Goal: Task Accomplishment & Management: Use online tool/utility

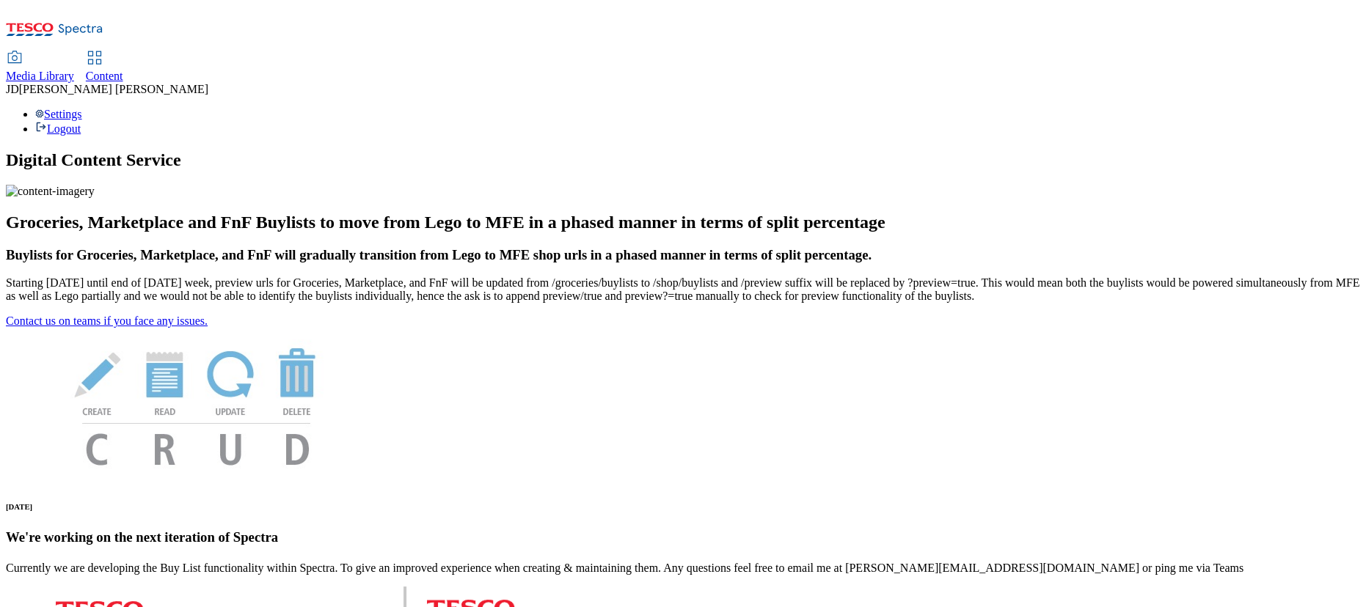
click at [123, 70] on span "Content" at bounding box center [104, 76] width 37 height 12
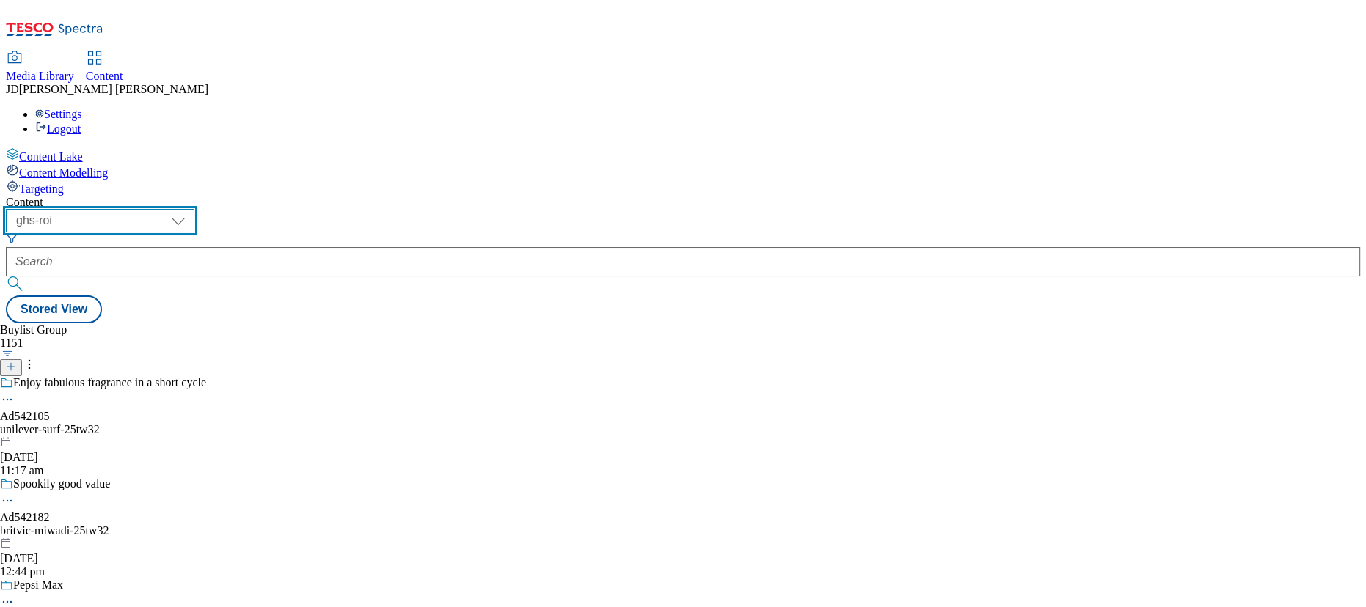
click at [194, 209] on select "ghs-roi ghs-uk" at bounding box center [100, 220] width 188 height 23
select select "ghs-uk"
click at [191, 209] on select "ghs-roi ghs-uk" at bounding box center [100, 220] width 188 height 23
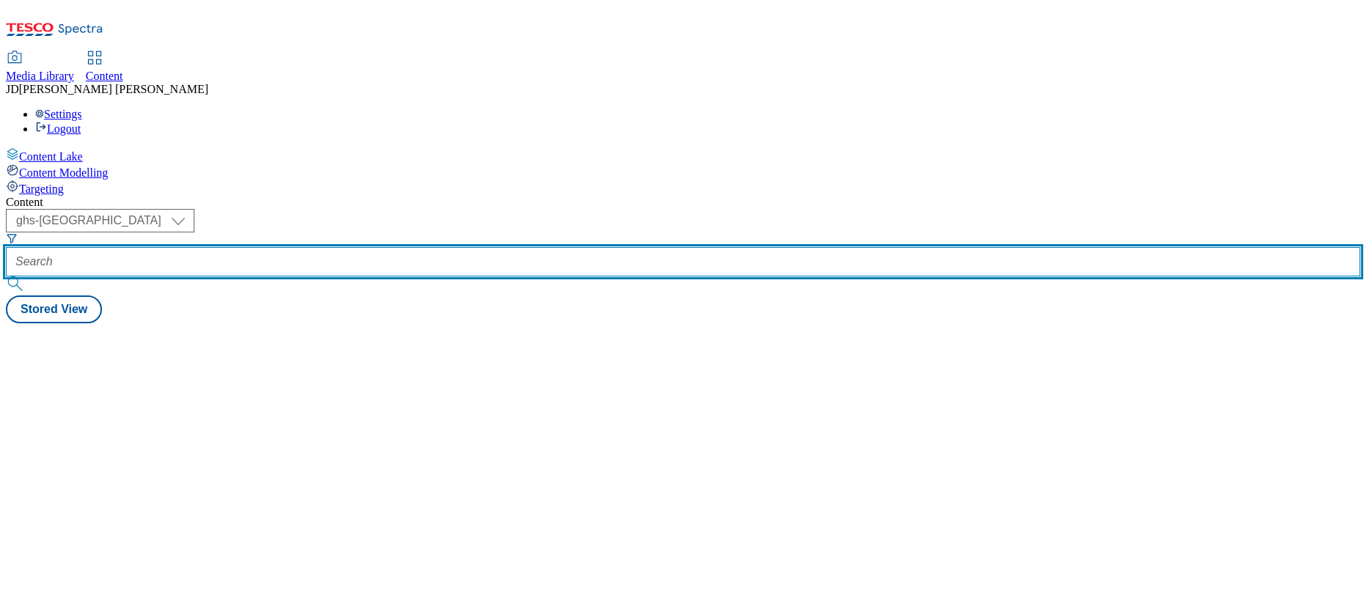
click at [338, 247] on input "text" at bounding box center [683, 261] width 1354 height 29
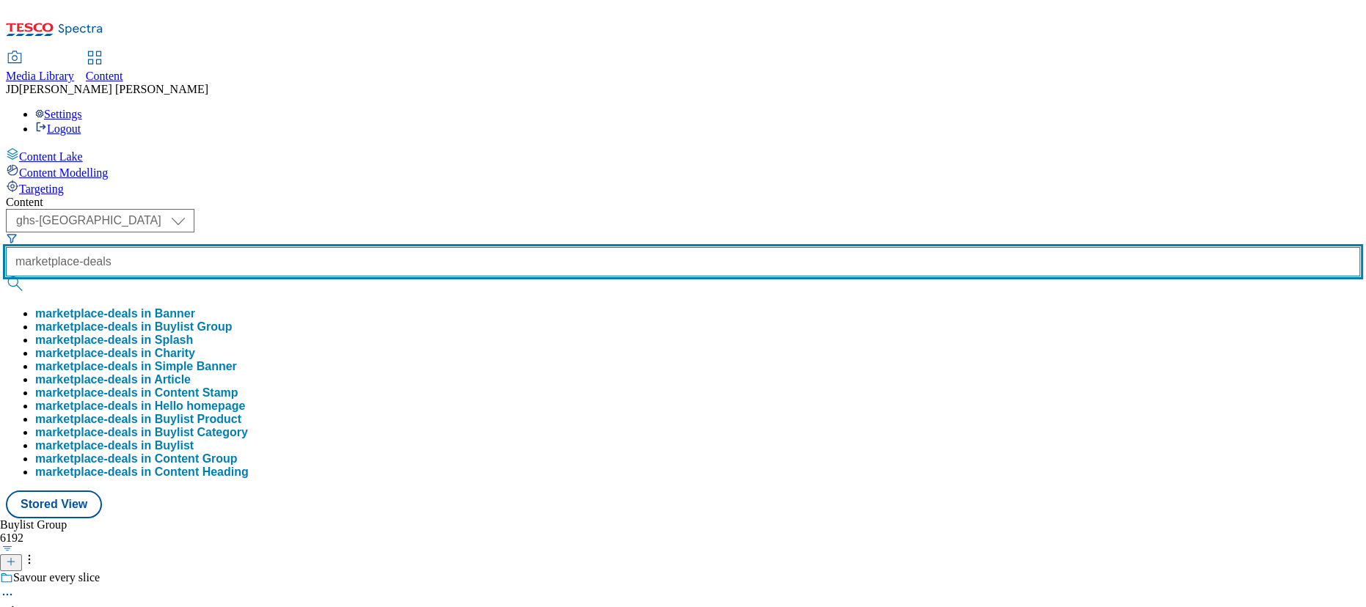
type input "marketplace-deals"
click at [6, 276] on button "submit" at bounding box center [16, 283] width 21 height 15
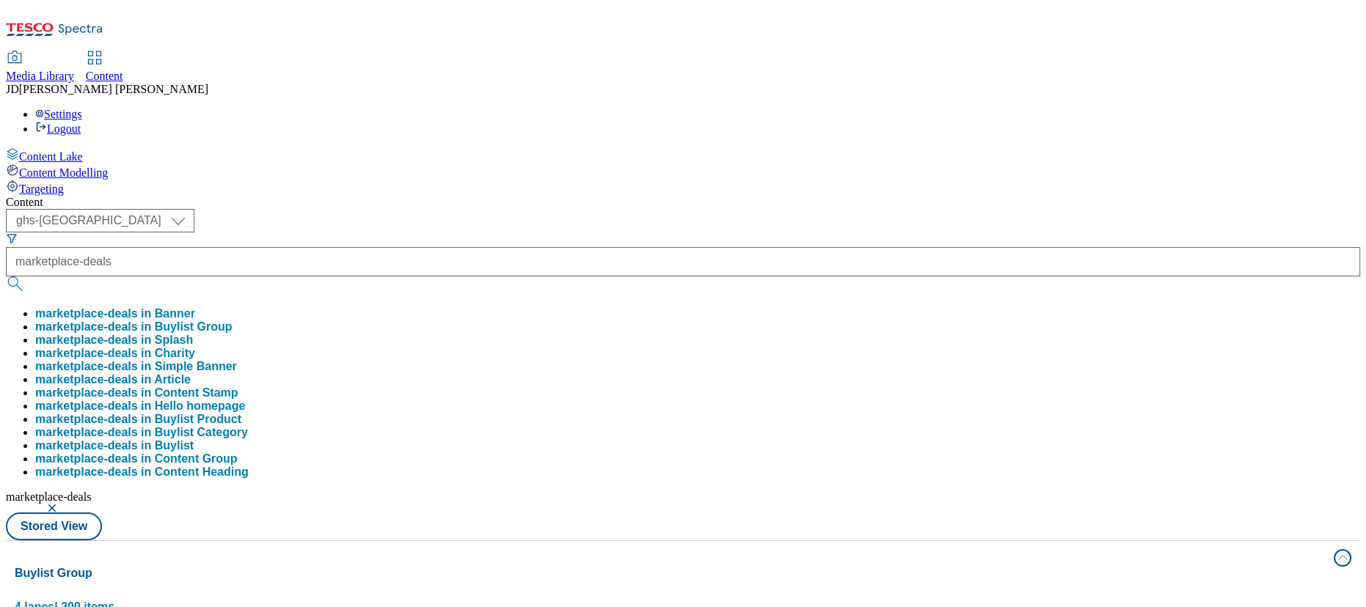
drag, startPoint x: 590, startPoint y: 84, endPoint x: 525, endPoint y: 166, distance: 103.9
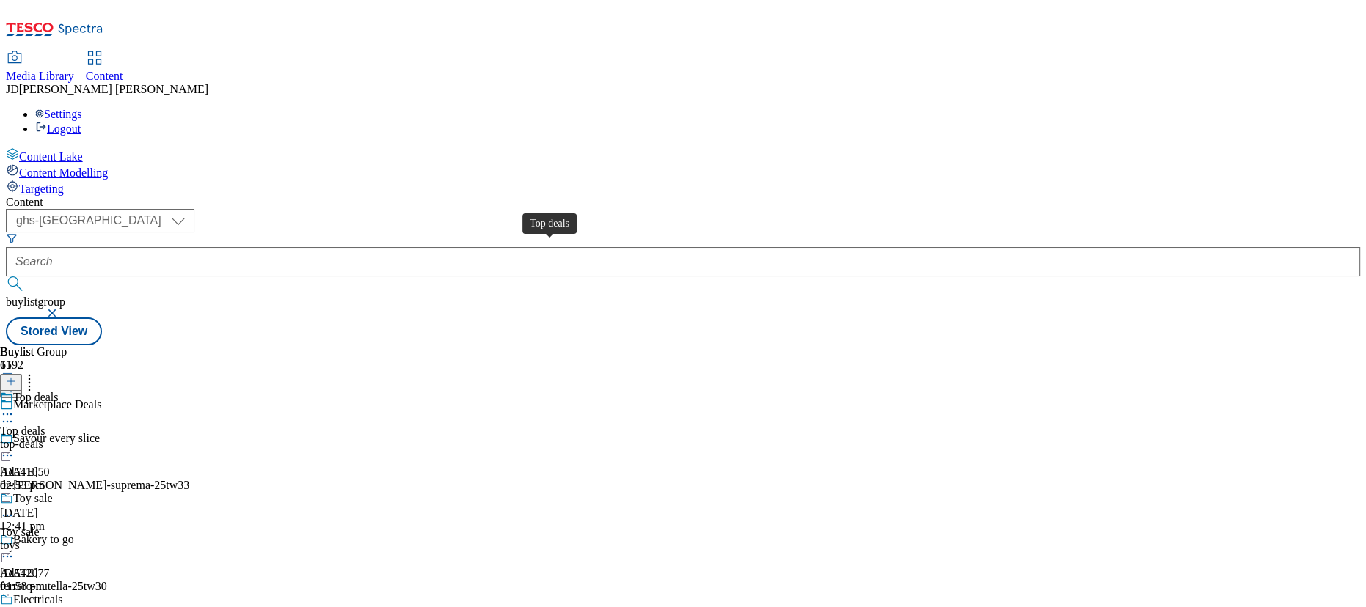
click at [45, 425] on div "Top deals" at bounding box center [22, 431] width 45 height 13
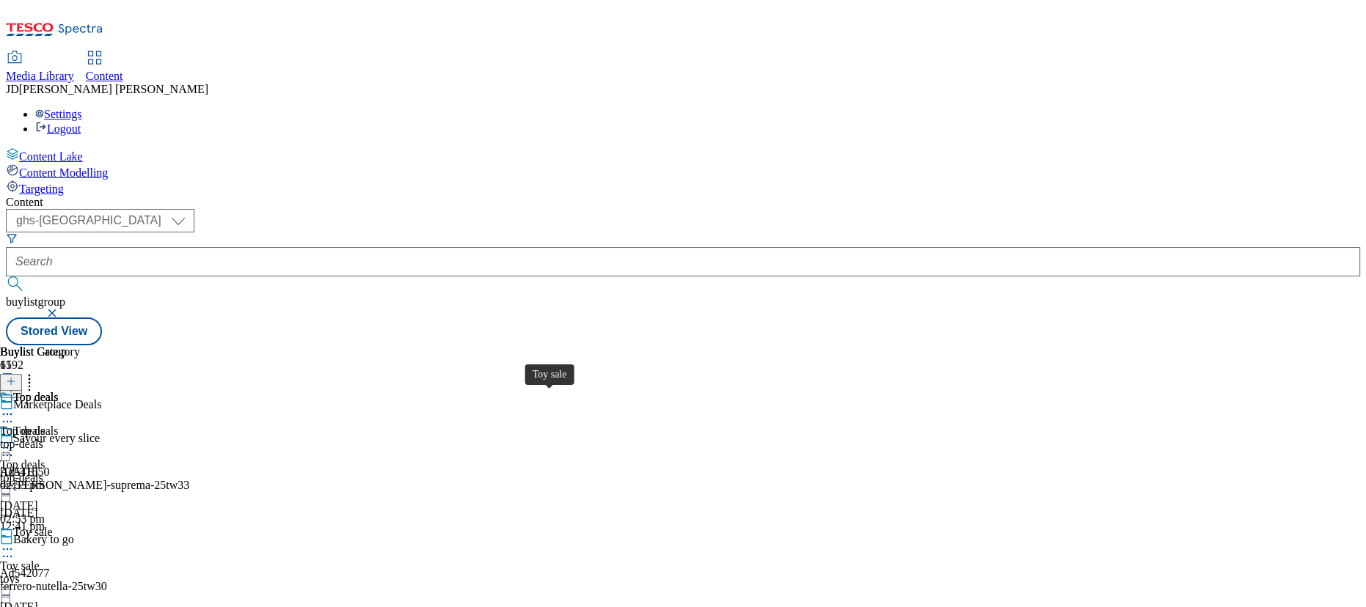
click at [40, 560] on div "Toy sale" at bounding box center [20, 566] width 40 height 13
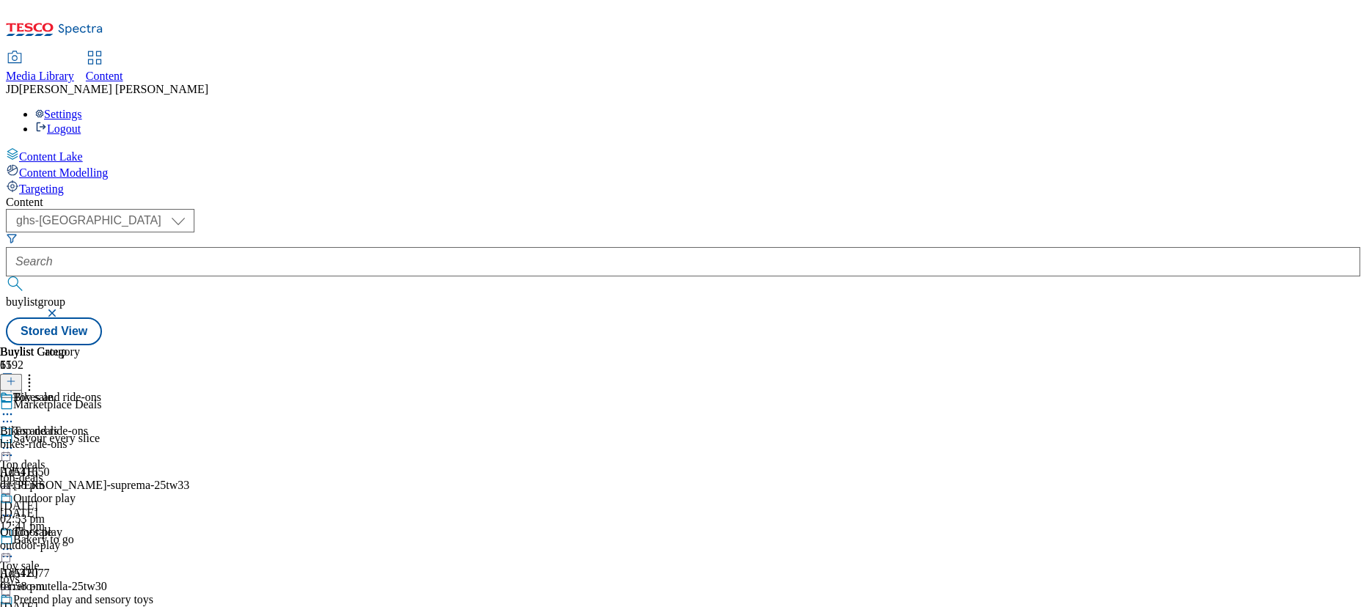
click at [15, 542] on icon at bounding box center [7, 549] width 15 height 15
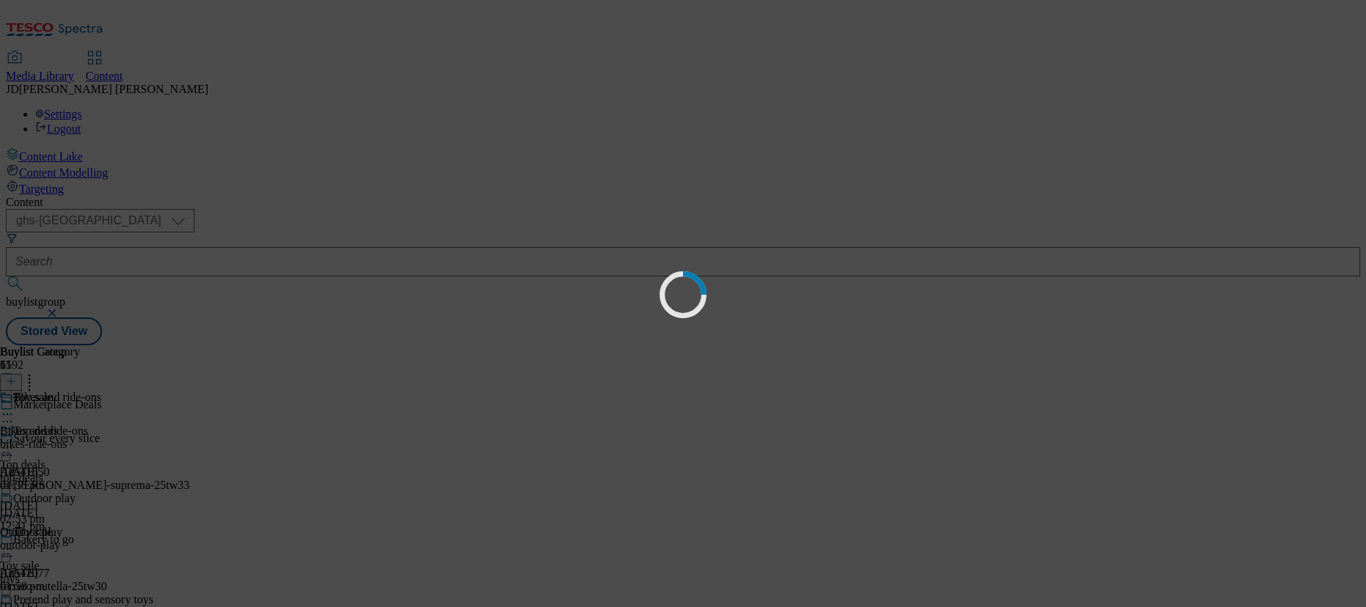
scroll to position [0, 0]
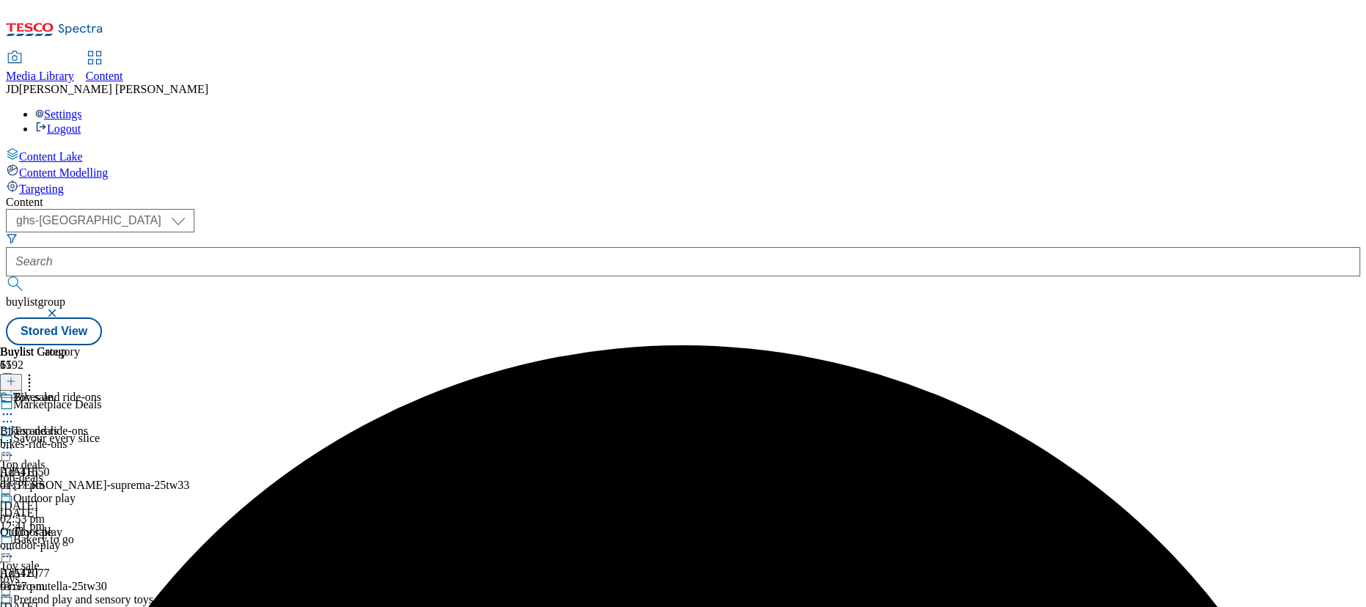
click at [1160, 345] on div "Buylist Group 6192 Marketplace Deals Savour every slice Ad541650 dr-oetker-supr…" at bounding box center [683, 345] width 1354 height 0
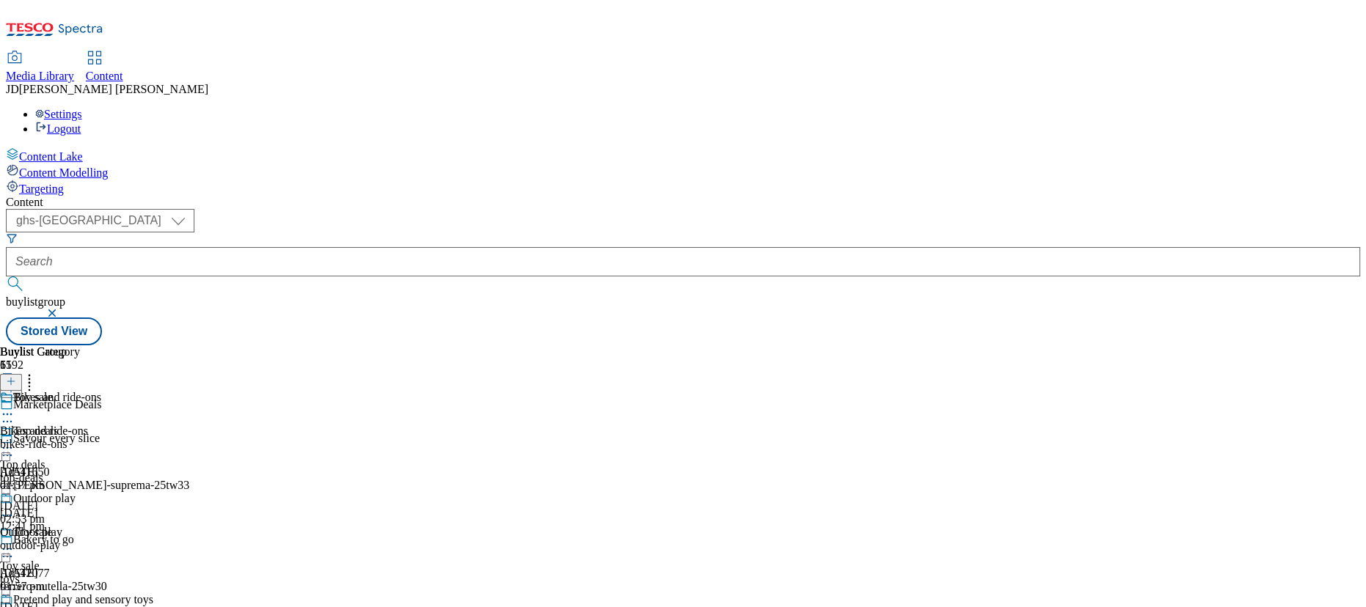
click at [9, 549] on circle at bounding box center [8, 550] width 2 height 2
click at [88, 425] on span "Bikes and ride-ons" at bounding box center [44, 431] width 88 height 13
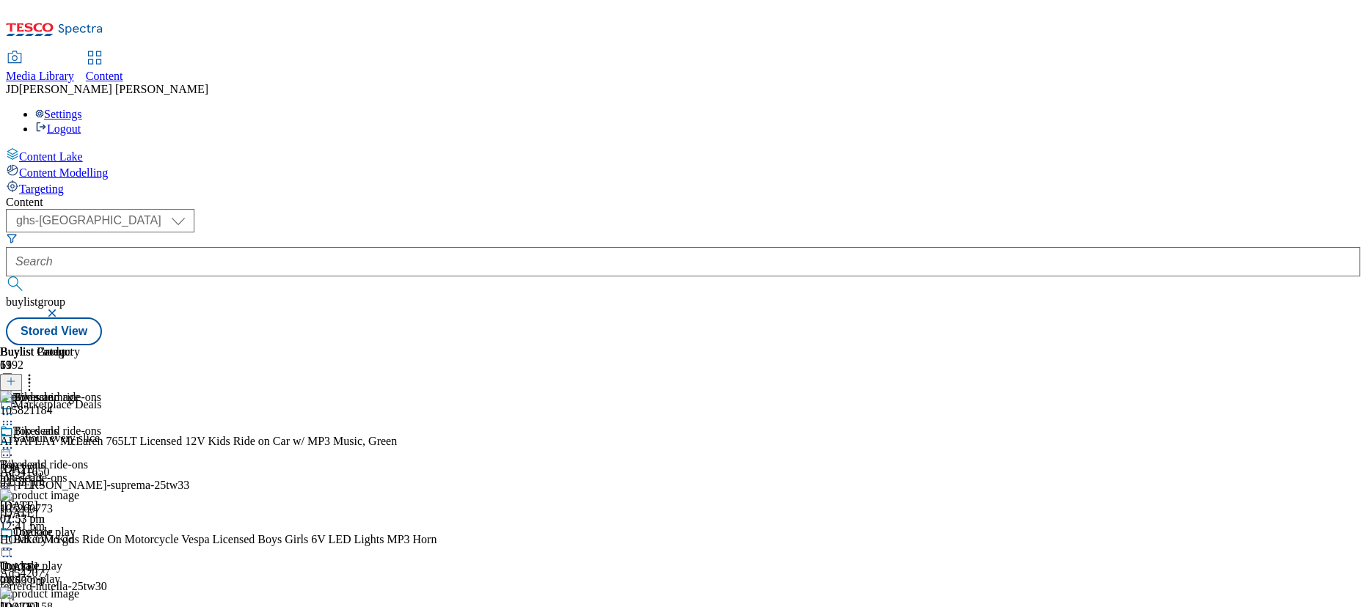
click at [15, 441] on icon at bounding box center [7, 448] width 15 height 15
click at [122, 575] on span "Open Preview Url" at bounding box center [83, 580] width 76 height 11
click at [53, 526] on span "Toy sale" at bounding box center [33, 534] width 40 height 16
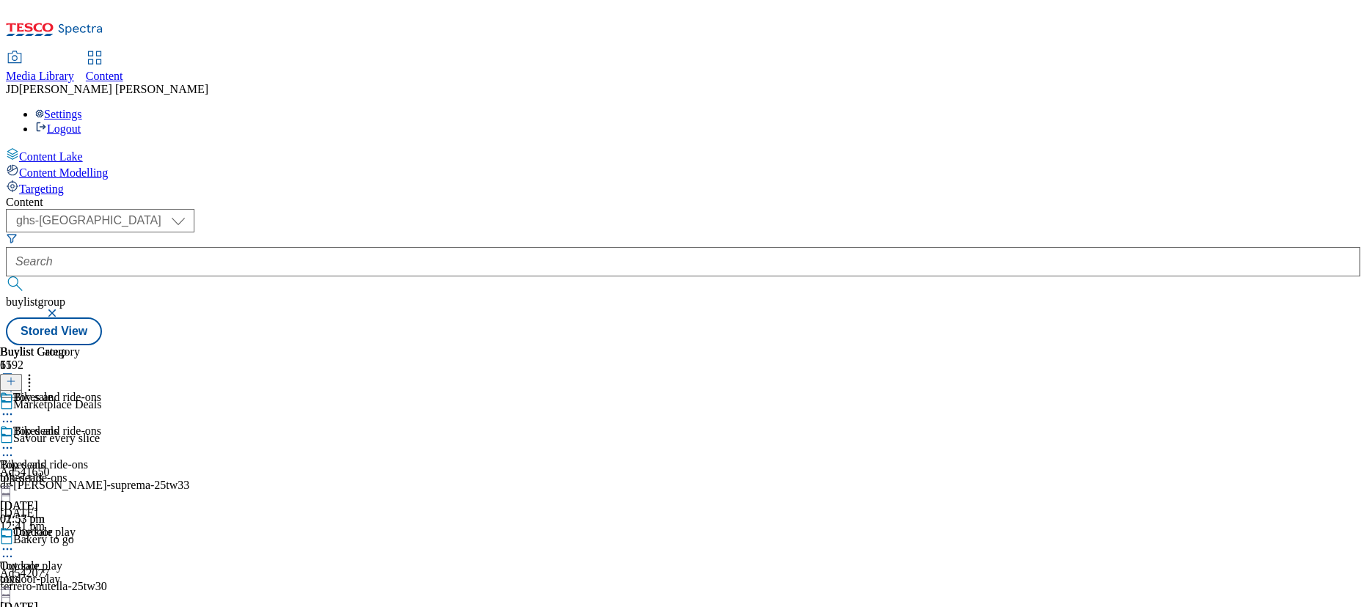
click at [5, 549] on circle at bounding box center [4, 550] width 2 height 2
click at [15, 414] on icon at bounding box center [7, 421] width 15 height 15
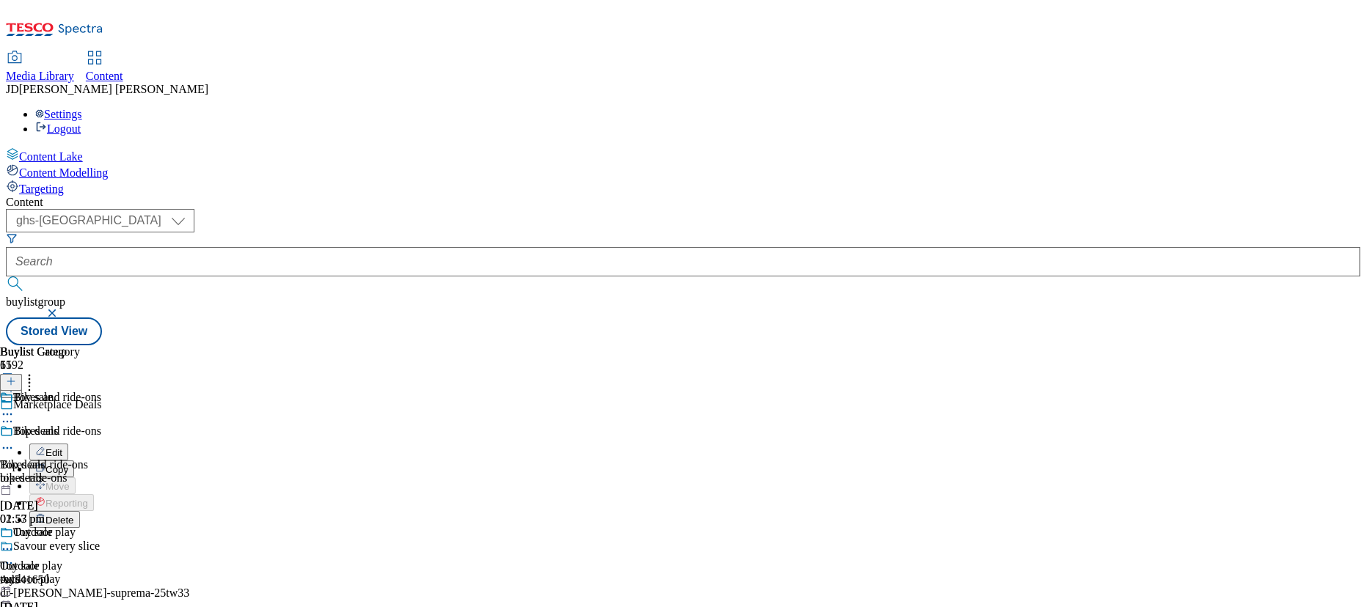
click at [107, 526] on div "Toy sale" at bounding box center [53, 543] width 107 height 34
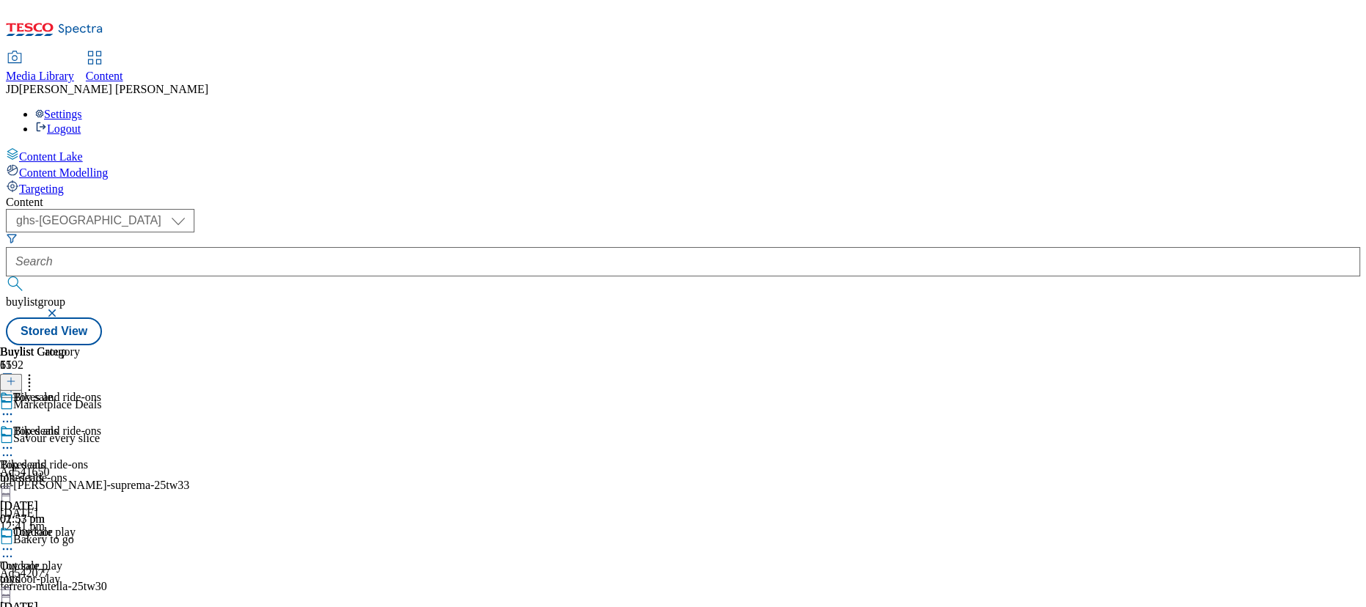
click at [15, 441] on icon at bounding box center [7, 448] width 15 height 15
click at [9, 549] on circle at bounding box center [8, 550] width 2 height 2
click at [62, 575] on span "Edit" at bounding box center [53, 580] width 17 height 11
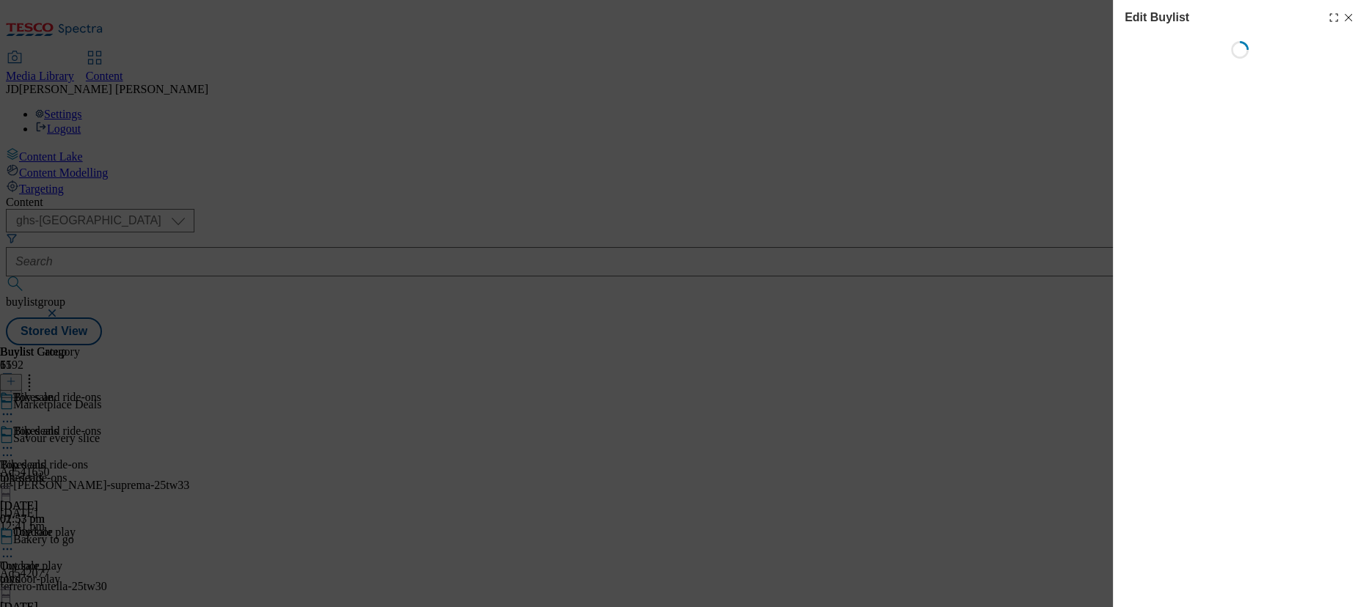
select select "evergreen"
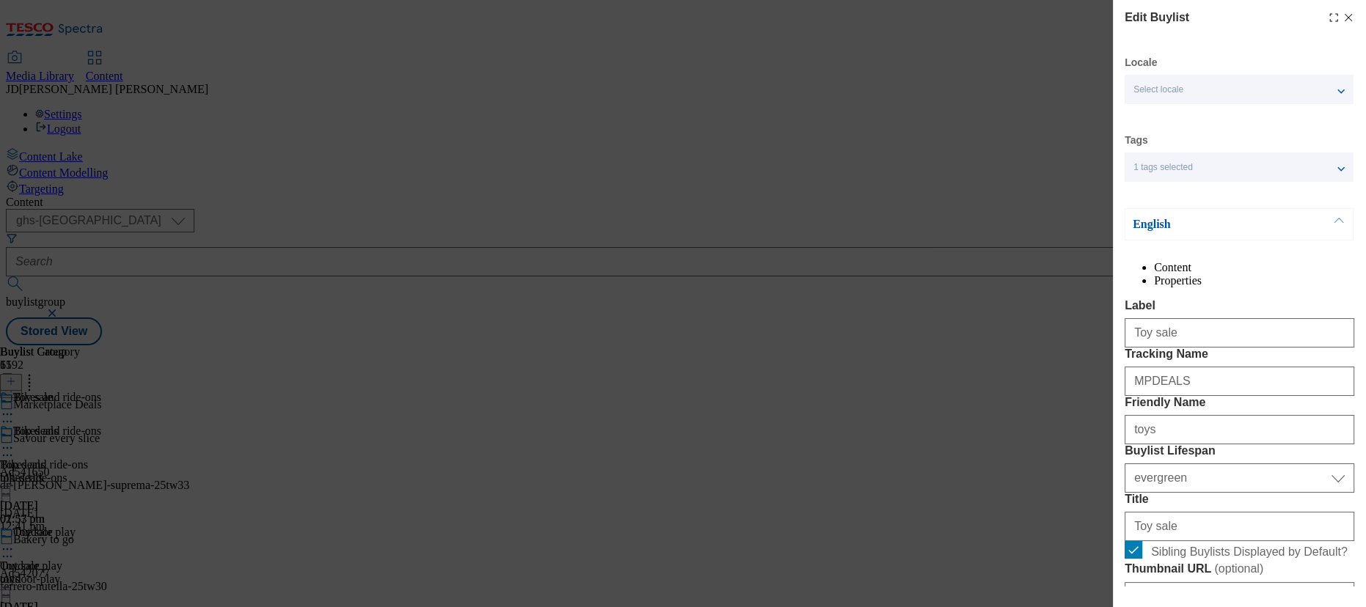
select select "Banner"
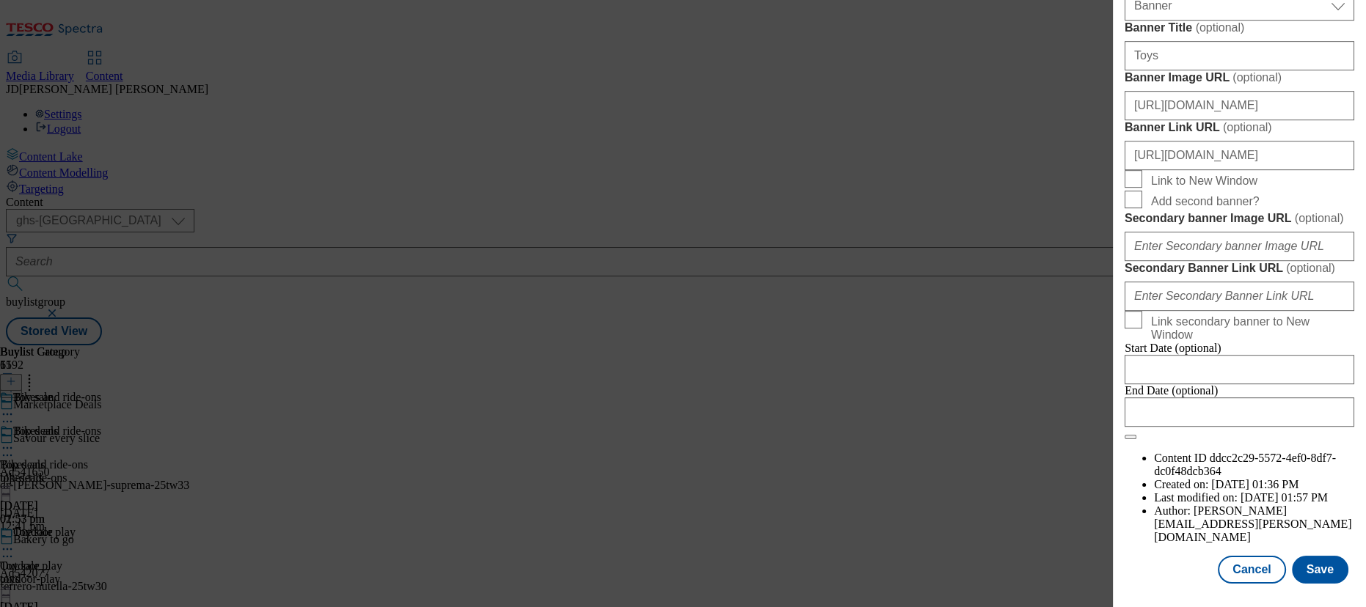
scroll to position [1593, 0]
click at [1298, 569] on button "Save" at bounding box center [1319, 570] width 56 height 28
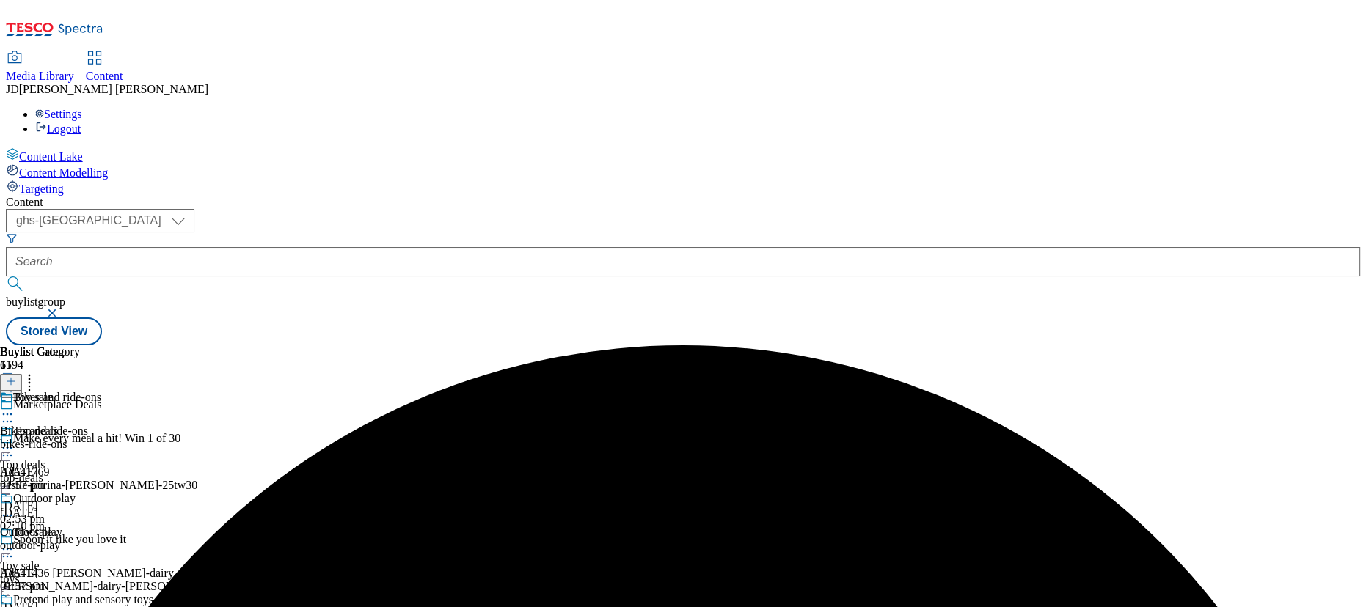
click at [15, 542] on icon at bounding box center [7, 549] width 15 height 15
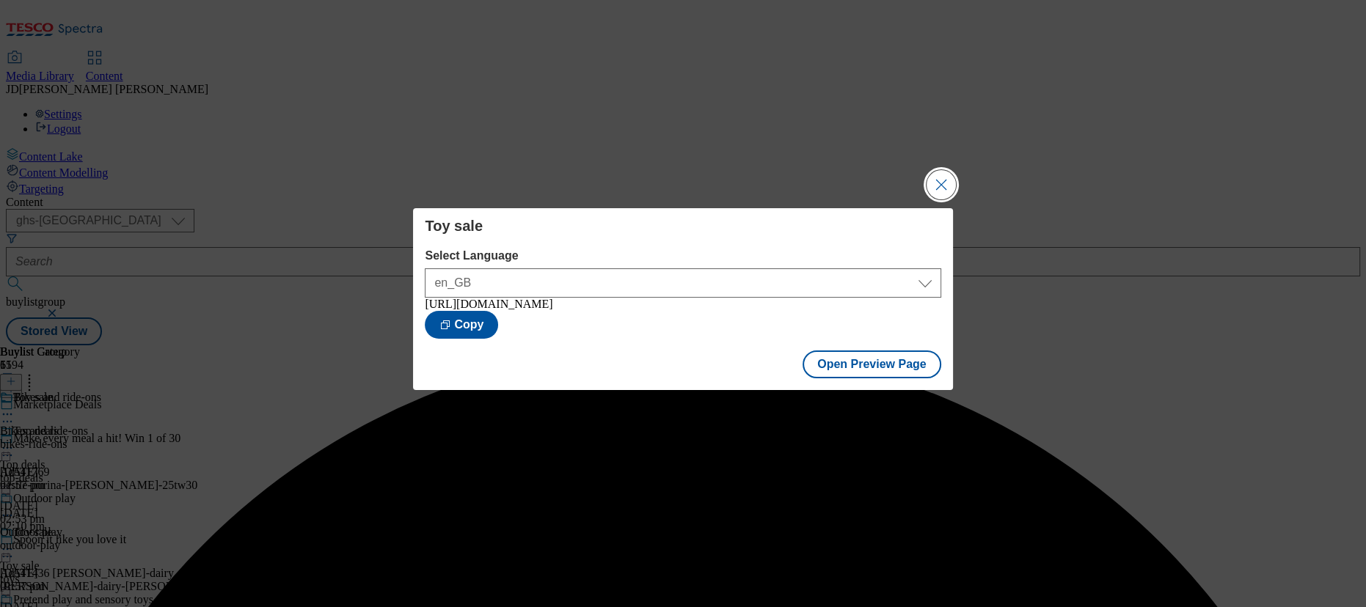
click at [937, 179] on button "Close Modal" at bounding box center [940, 184] width 29 height 29
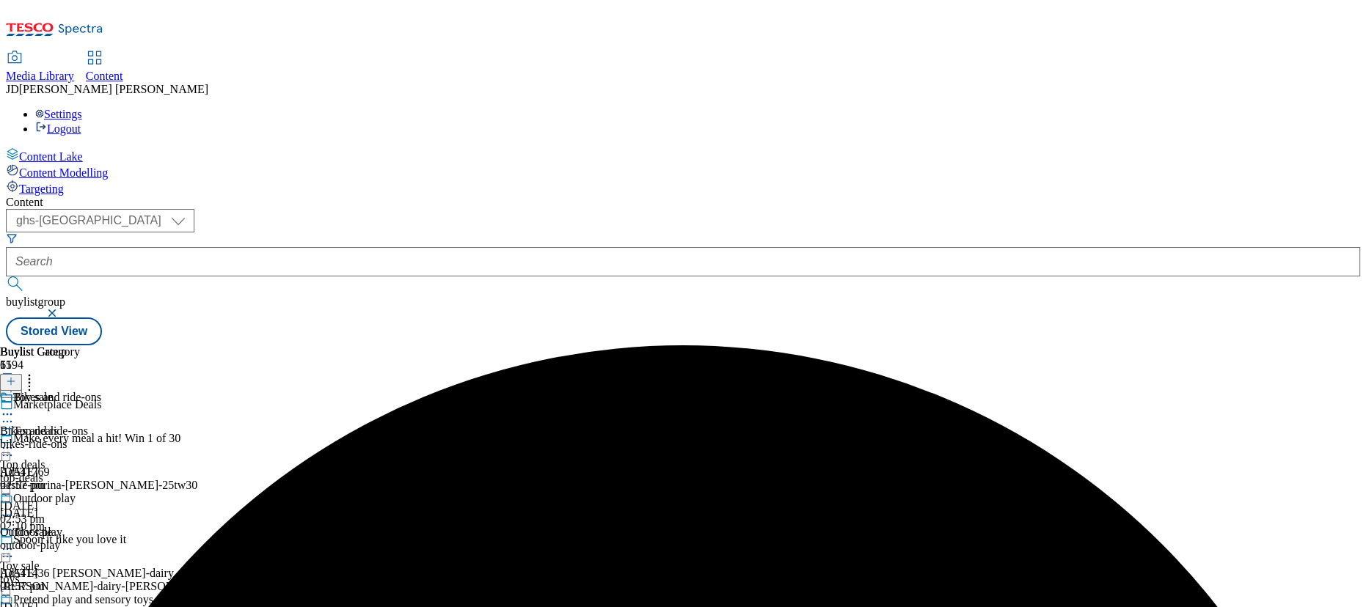
click at [15, 542] on icon at bounding box center [7, 549] width 15 height 15
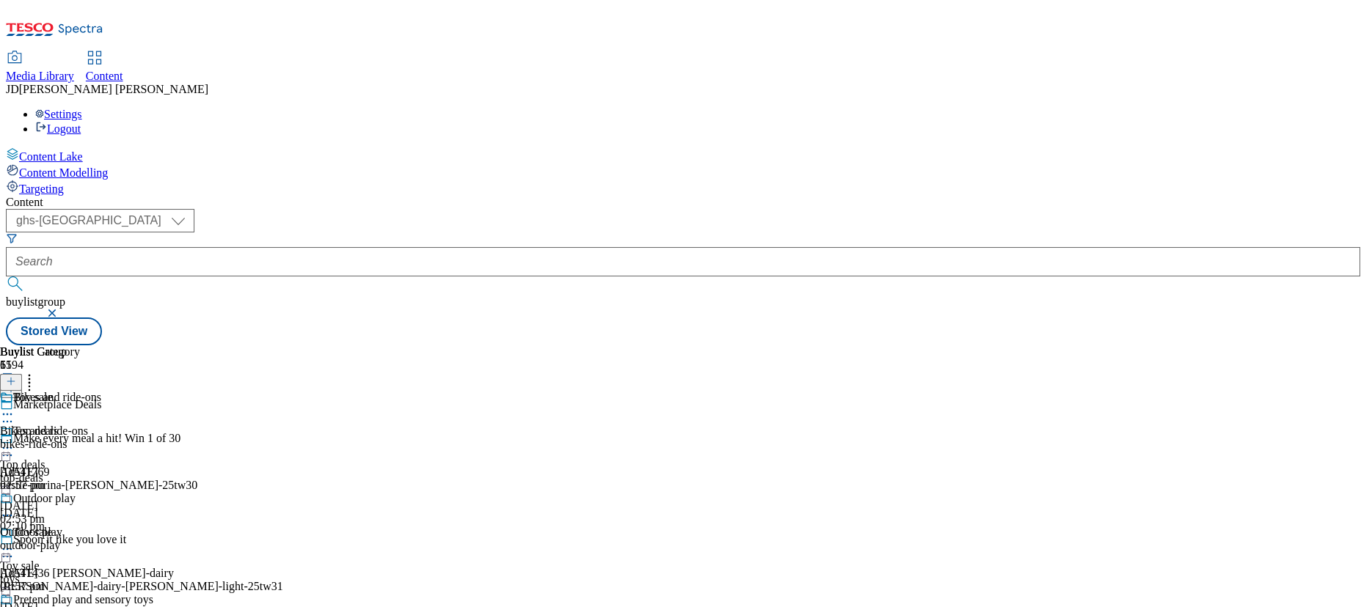
click at [15, 542] on icon at bounding box center [7, 549] width 15 height 15
click at [153, 391] on div "Bikes and ride-ons Bikes and ride-ons bikes-ride-ons 9 Sept 2025 01:57 pm" at bounding box center [76, 441] width 153 height 101
click at [15, 441] on icon at bounding box center [7, 448] width 15 height 15
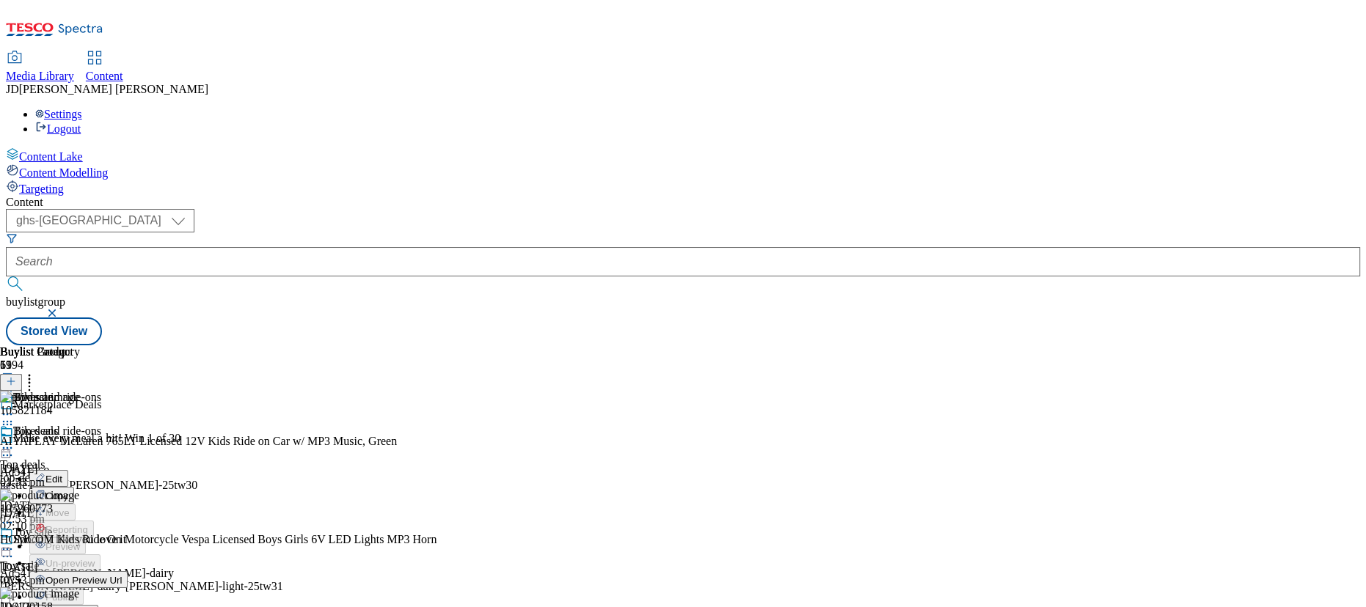
click at [62, 474] on span "Edit" at bounding box center [53, 479] width 17 height 11
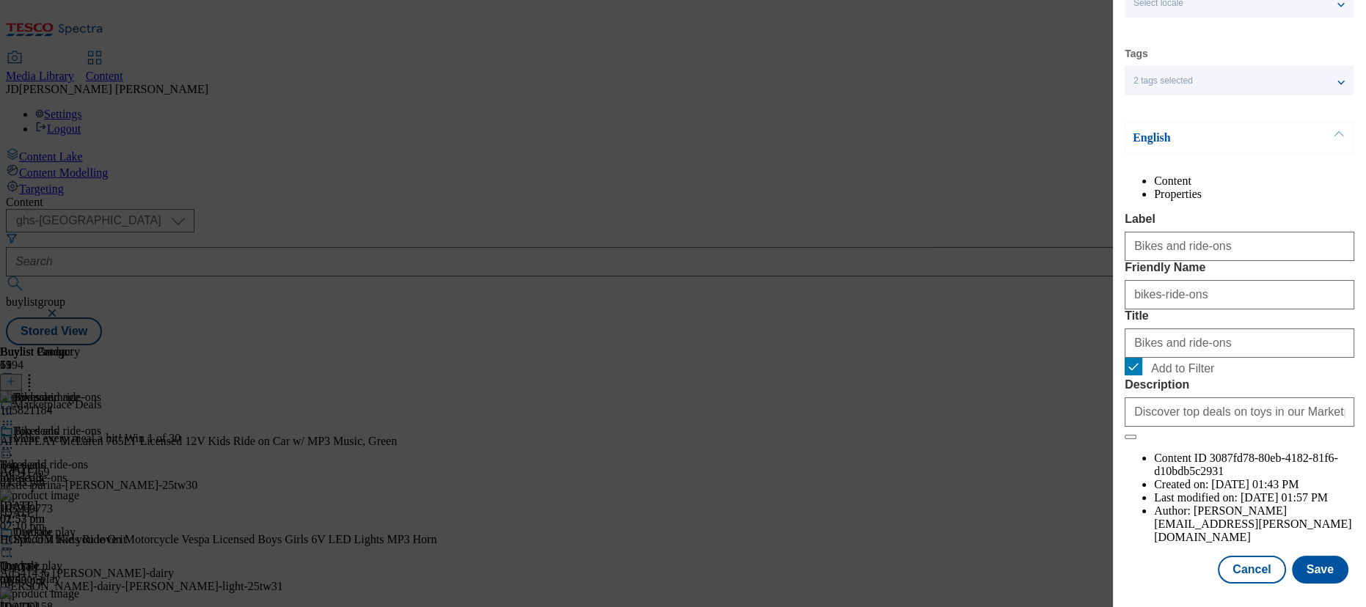
scroll to position [113, 0]
click at [1308, 565] on button "Save" at bounding box center [1319, 570] width 56 height 28
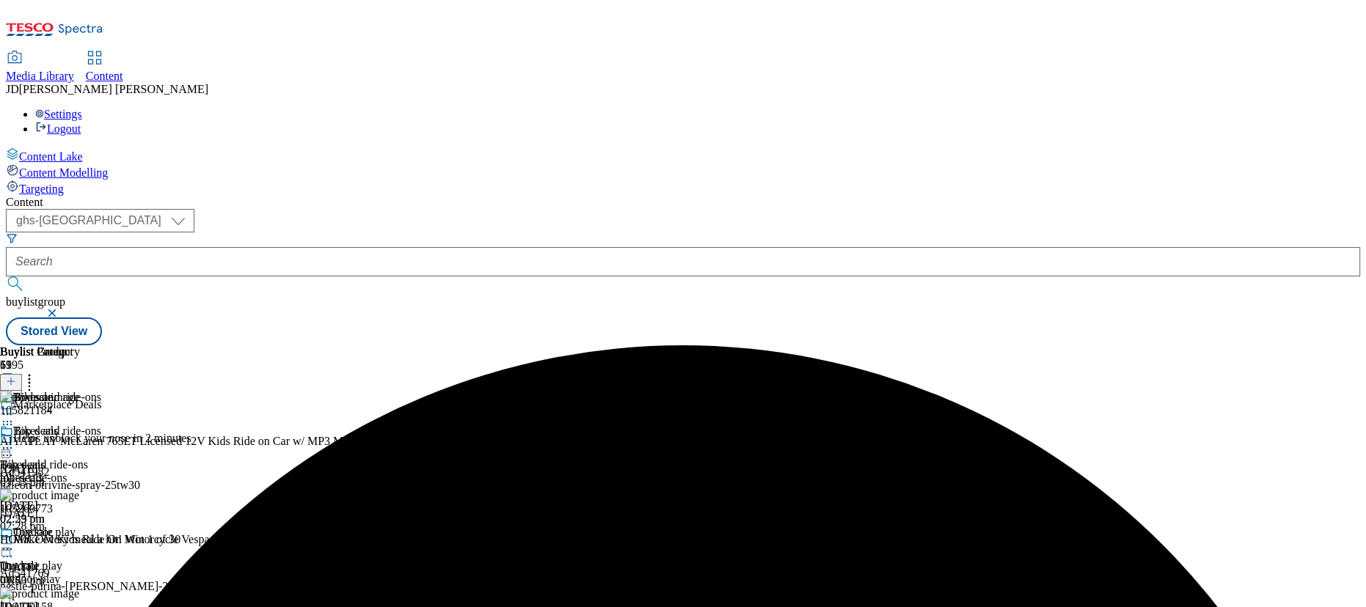
click at [15, 441] on icon at bounding box center [7, 448] width 15 height 15
click at [80, 541] on span "Preview" at bounding box center [62, 546] width 34 height 11
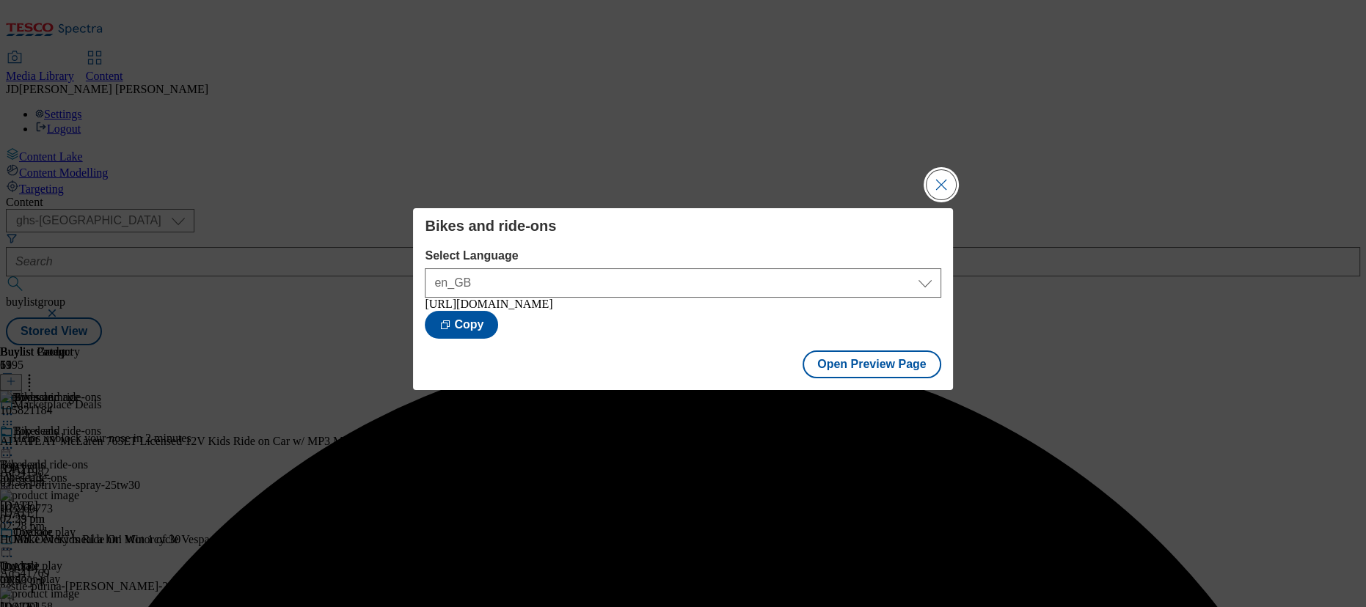
click at [939, 182] on button "Close Modal" at bounding box center [940, 184] width 29 height 29
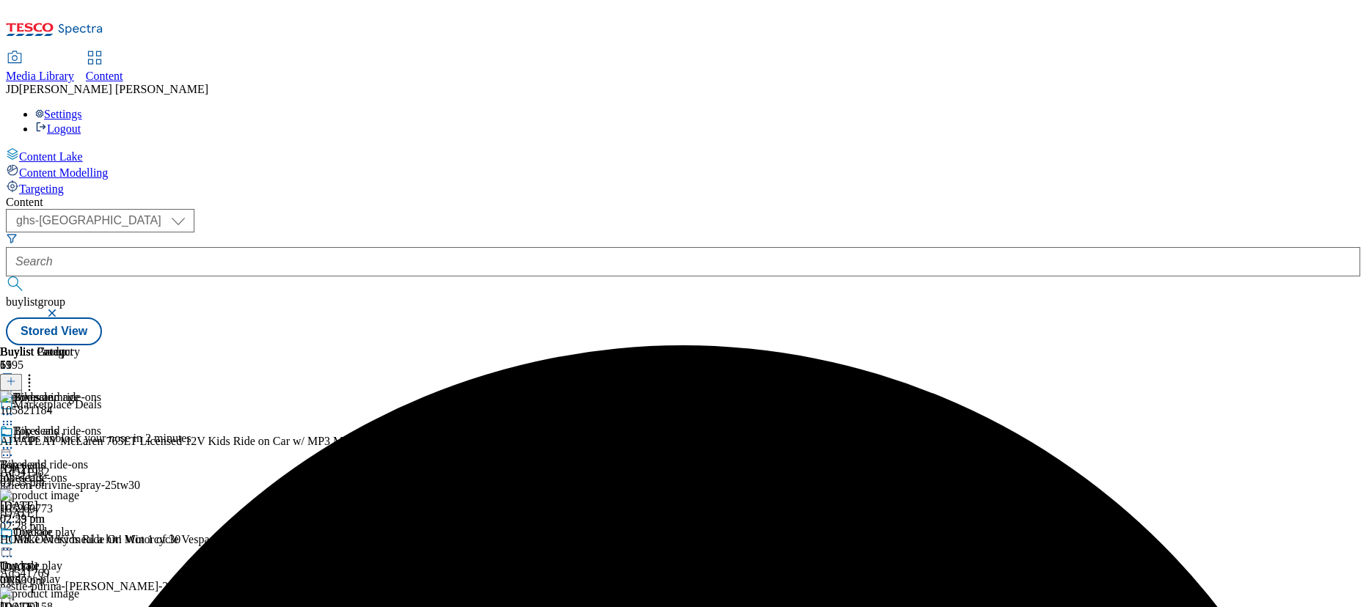
click at [15, 441] on icon at bounding box center [7, 448] width 15 height 15
click at [78, 592] on span "Publish" at bounding box center [61, 597] width 32 height 11
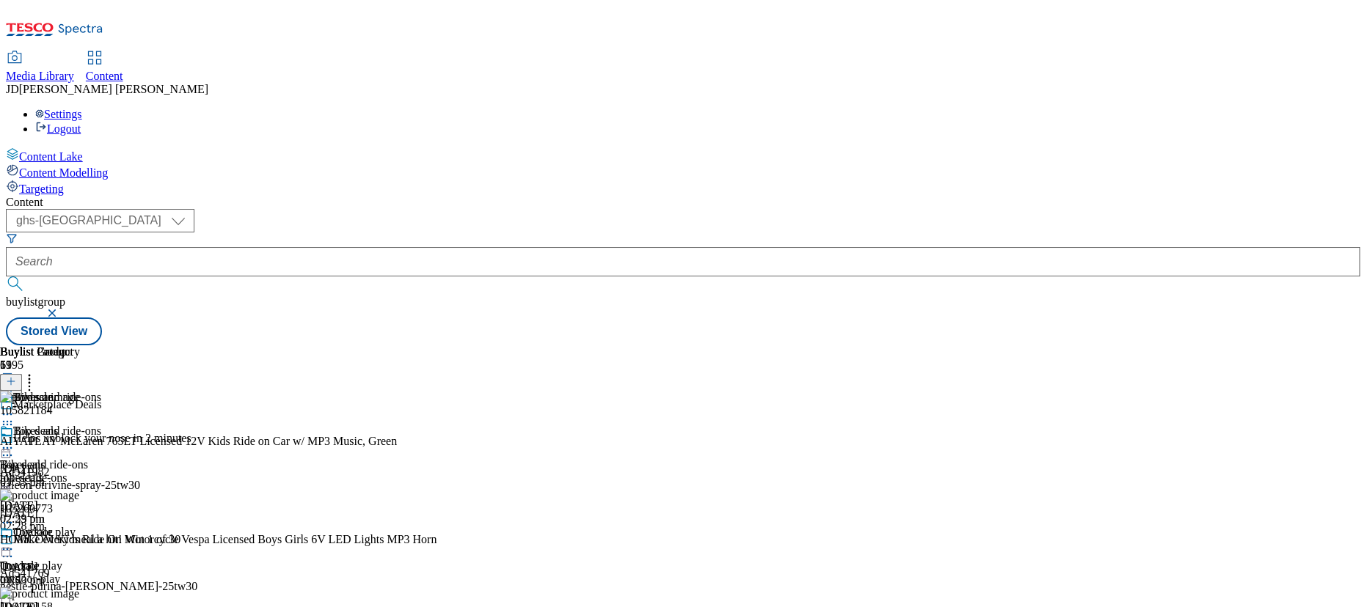
scroll to position [0, 0]
click at [15, 542] on icon at bounding box center [7, 549] width 15 height 15
click at [62, 575] on span "Edit" at bounding box center [53, 580] width 17 height 11
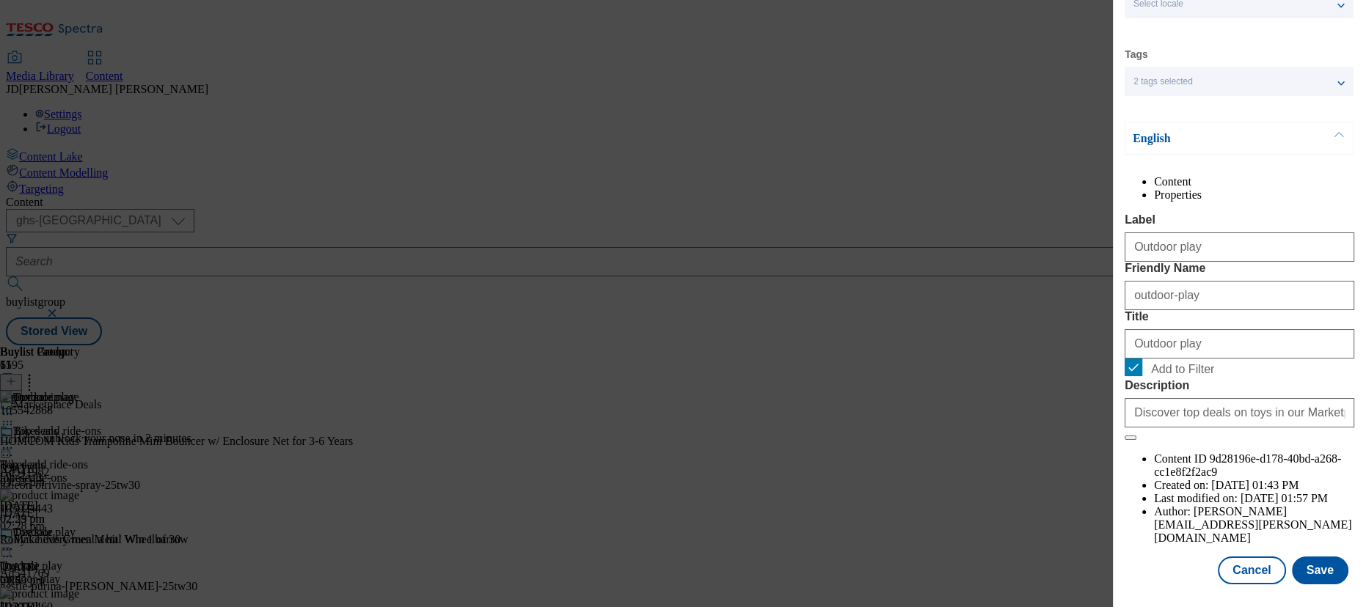
scroll to position [113, 0]
click at [1312, 573] on button "Save" at bounding box center [1319, 570] width 56 height 28
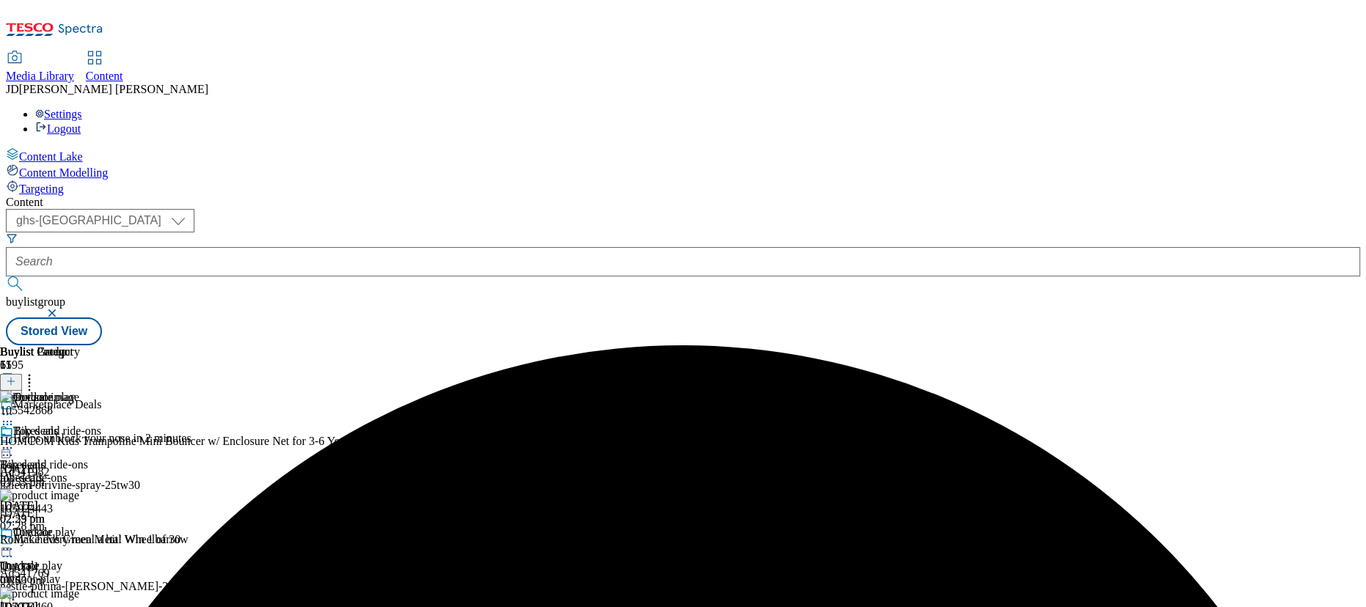
click at [15, 542] on icon at bounding box center [7, 549] width 15 height 15
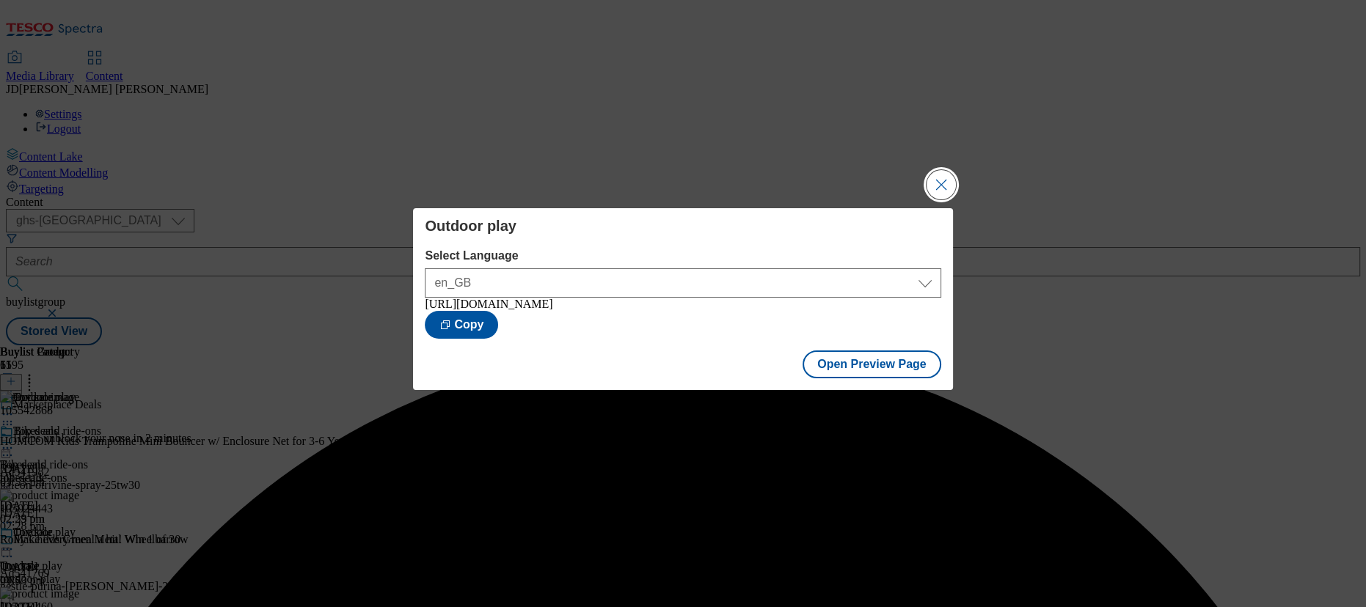
click at [935, 172] on button "Close Modal" at bounding box center [940, 184] width 29 height 29
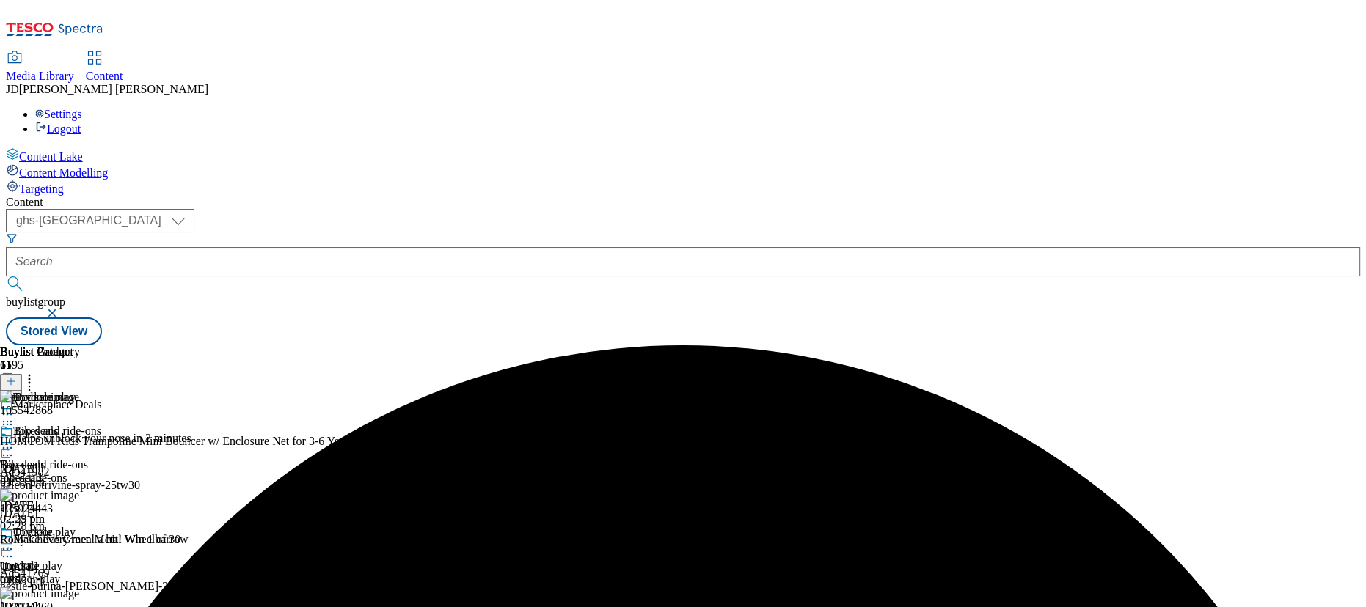
click at [15, 542] on icon at bounding box center [7, 549] width 15 height 15
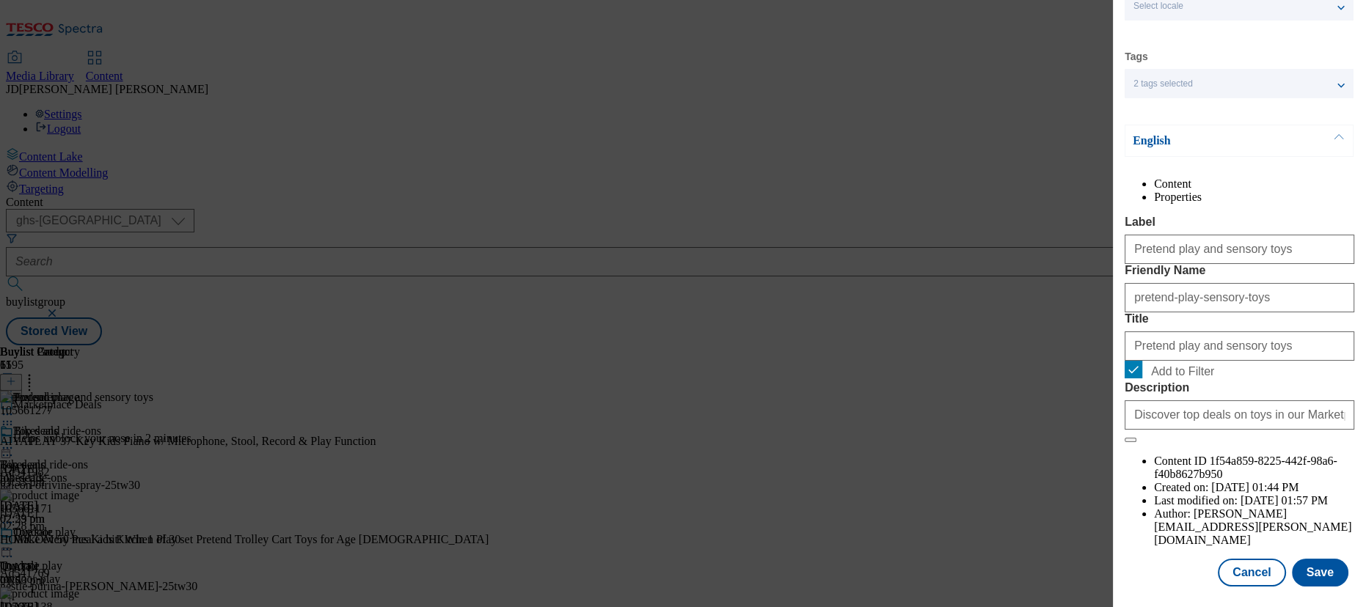
scroll to position [113, 0]
click at [1293, 565] on button "Save" at bounding box center [1319, 570] width 56 height 28
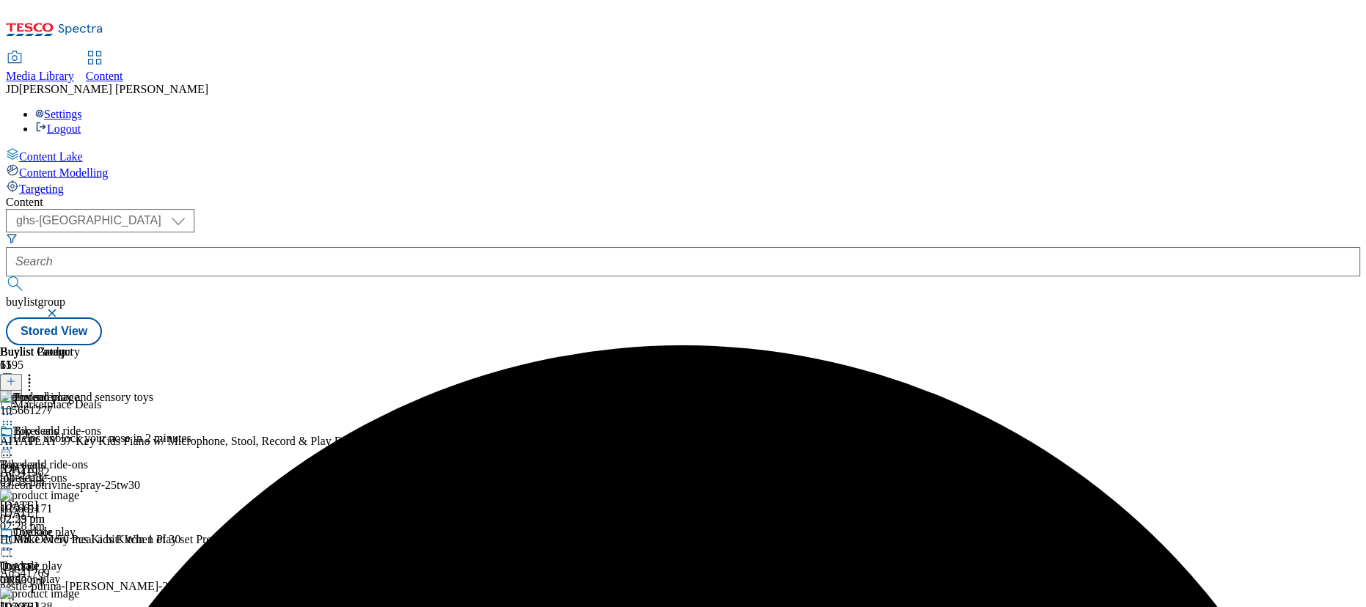
scroll to position [133, 0]
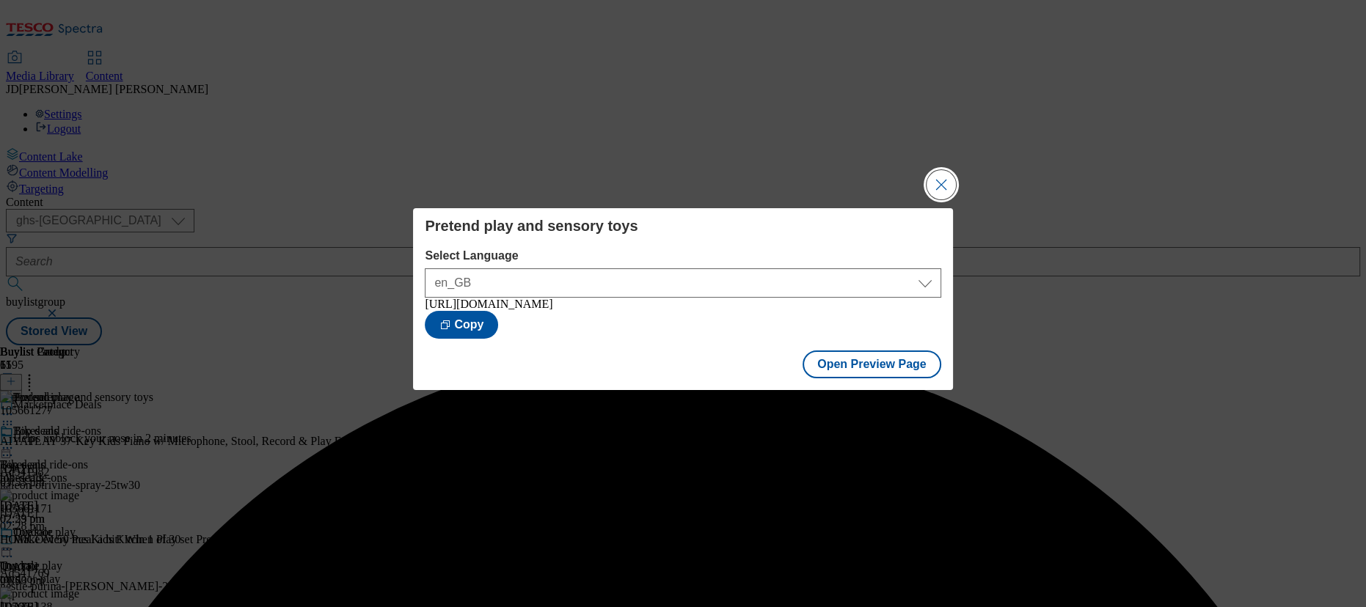
click at [930, 174] on button "Close Modal" at bounding box center [940, 184] width 29 height 29
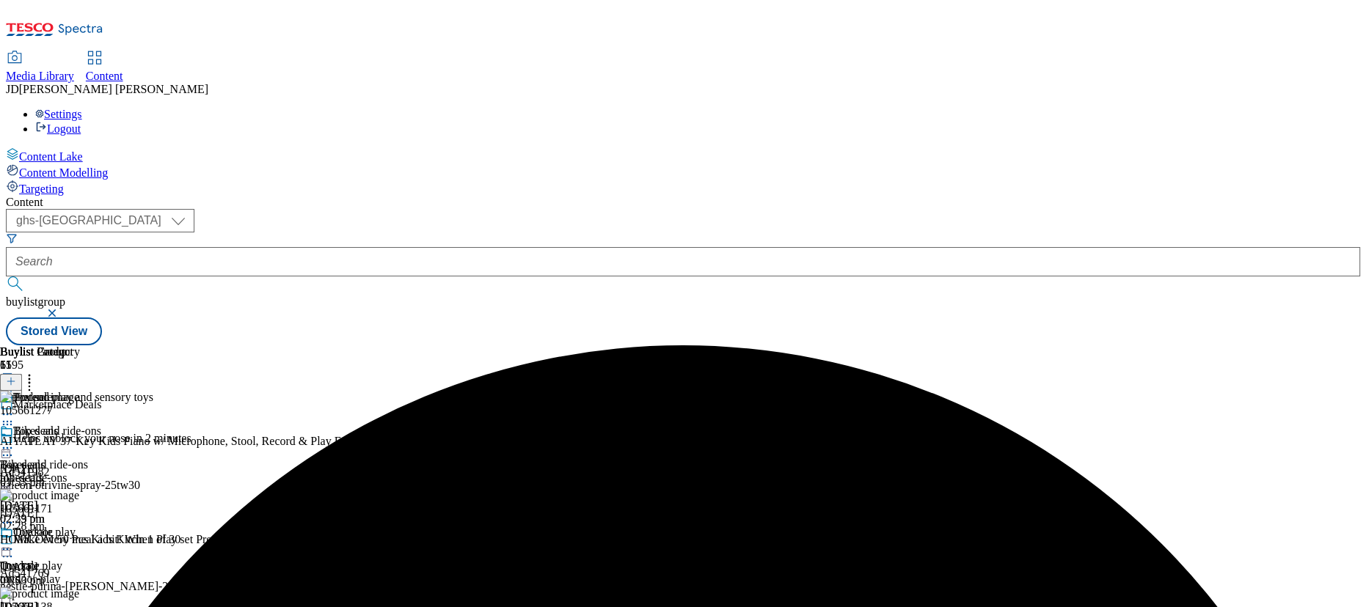
scroll to position [290, 0]
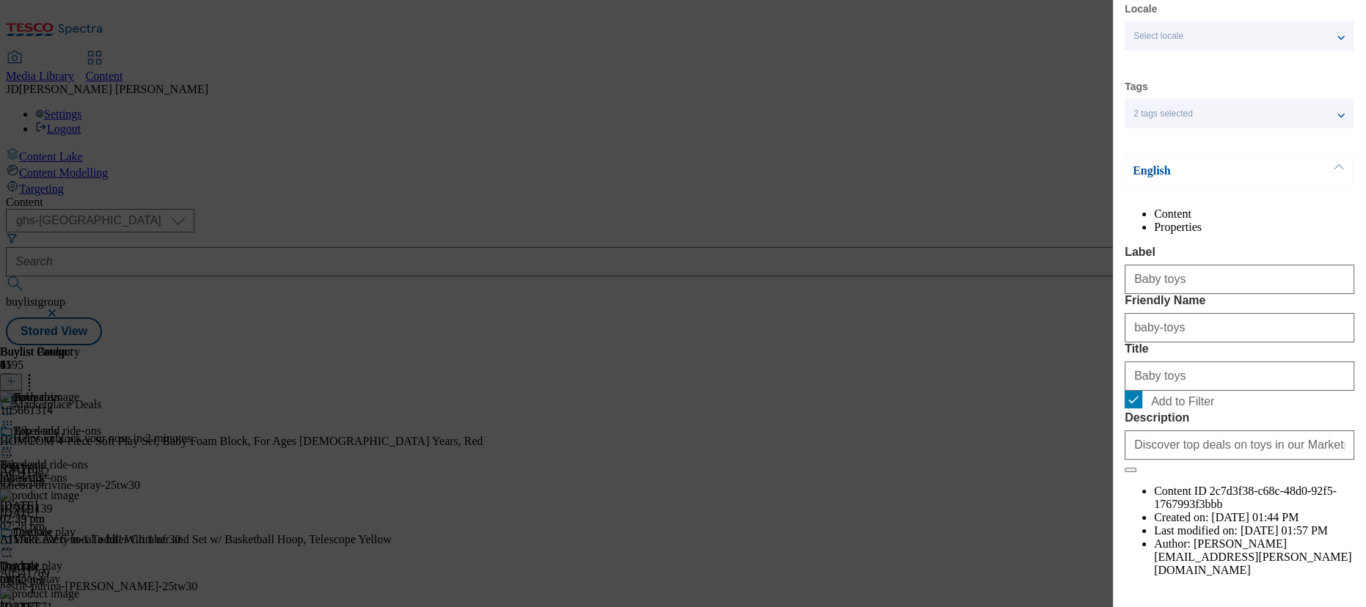
scroll to position [113, 0]
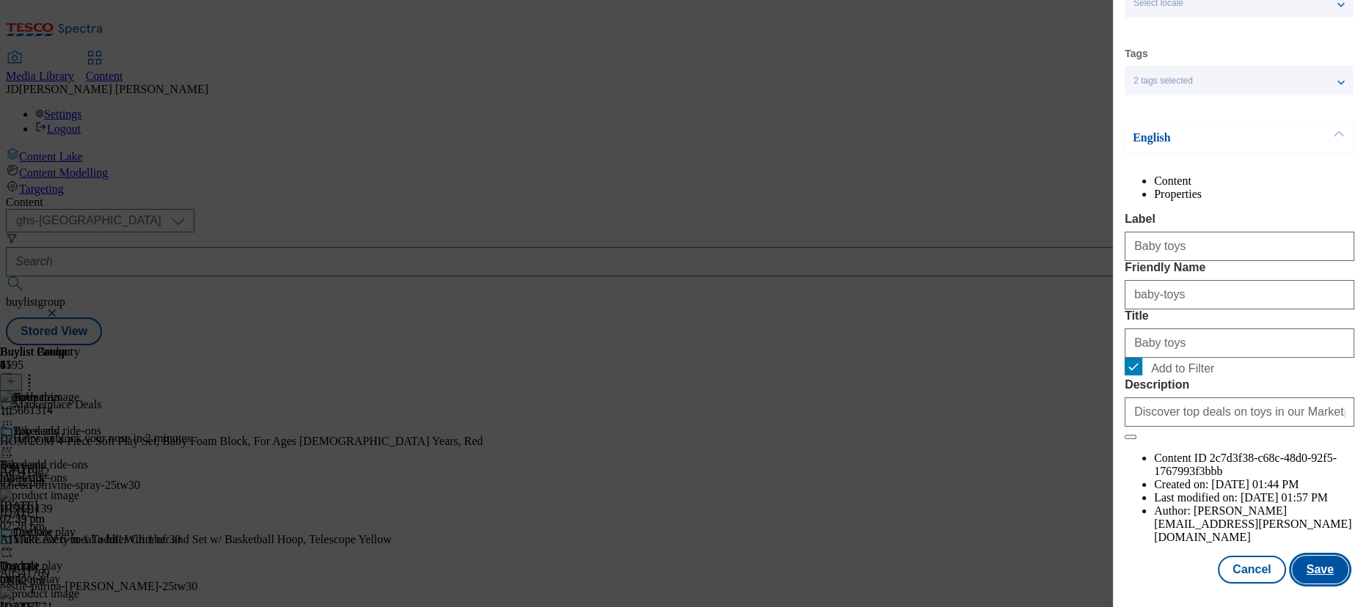
click at [1315, 565] on button "Save" at bounding box center [1319, 570] width 56 height 28
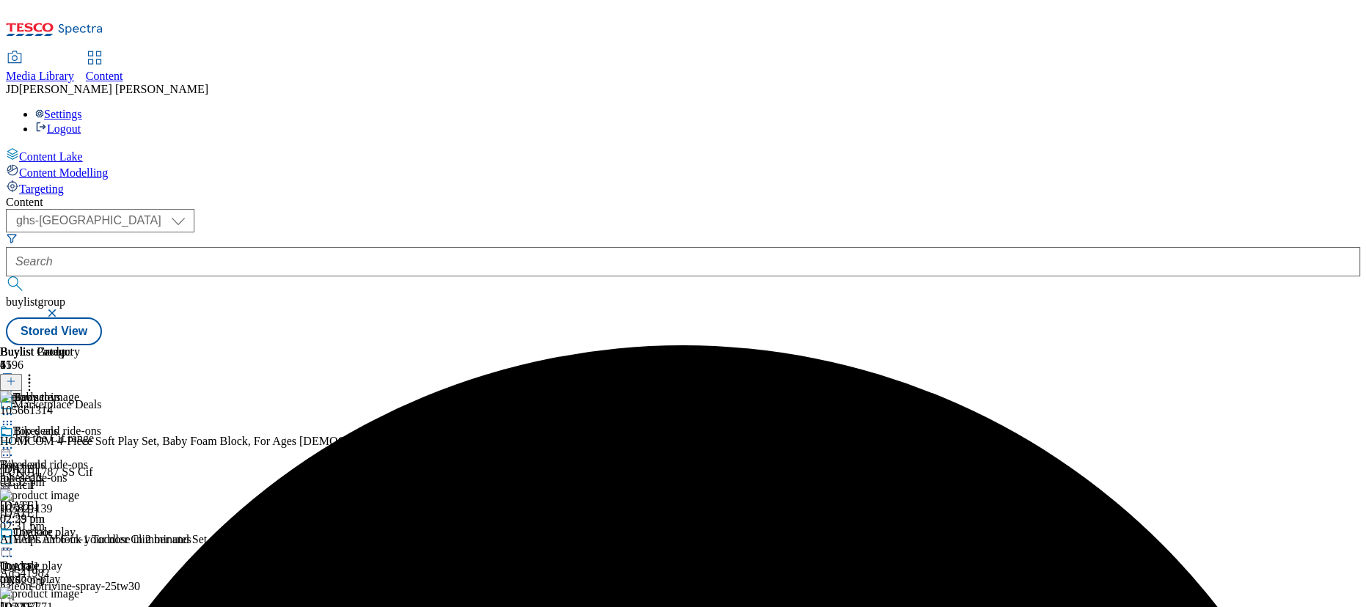
scroll to position [266, 0]
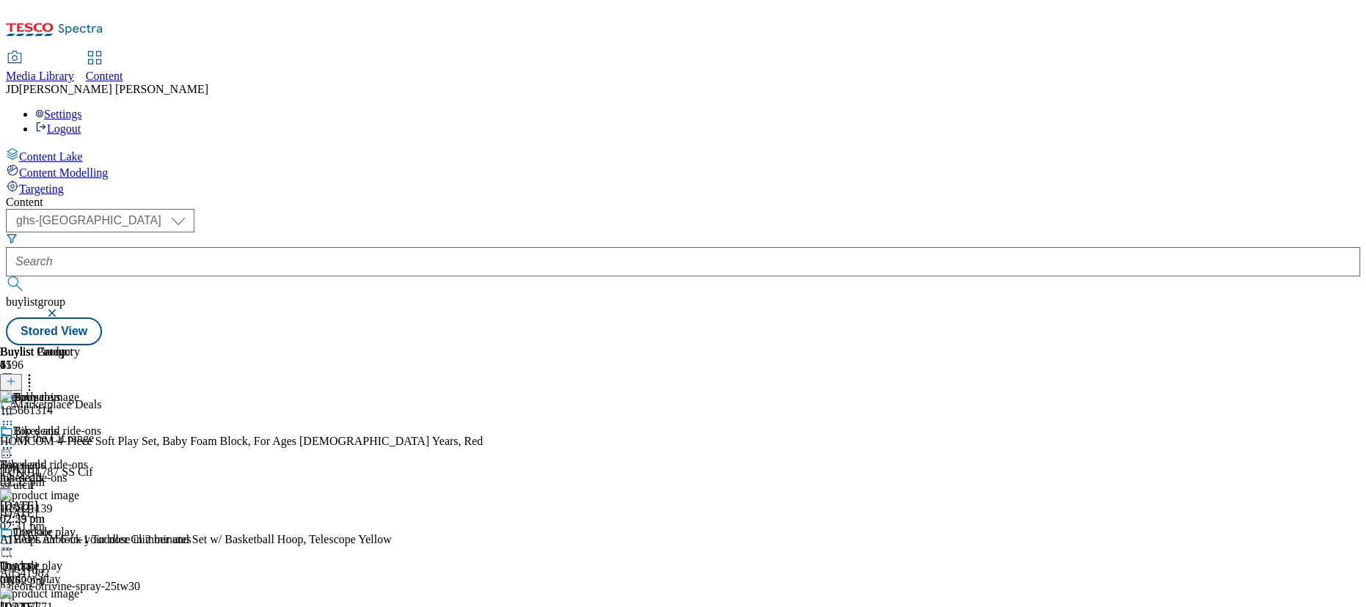
scroll to position [290, 0]
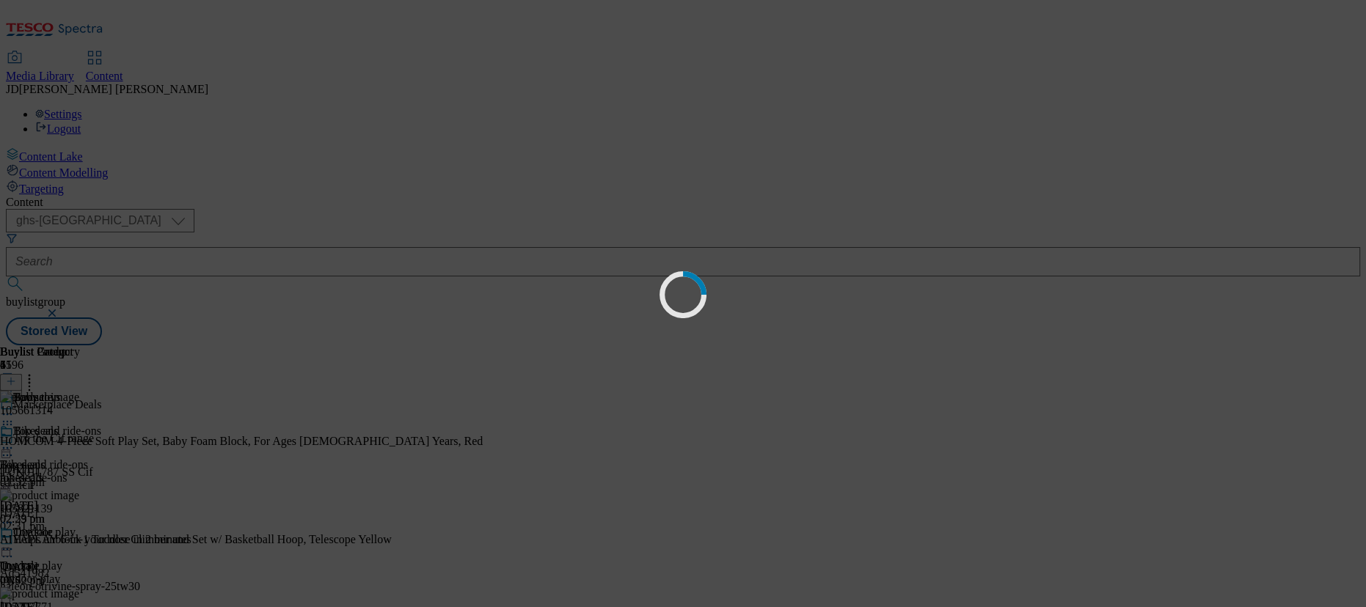
scroll to position [0, 0]
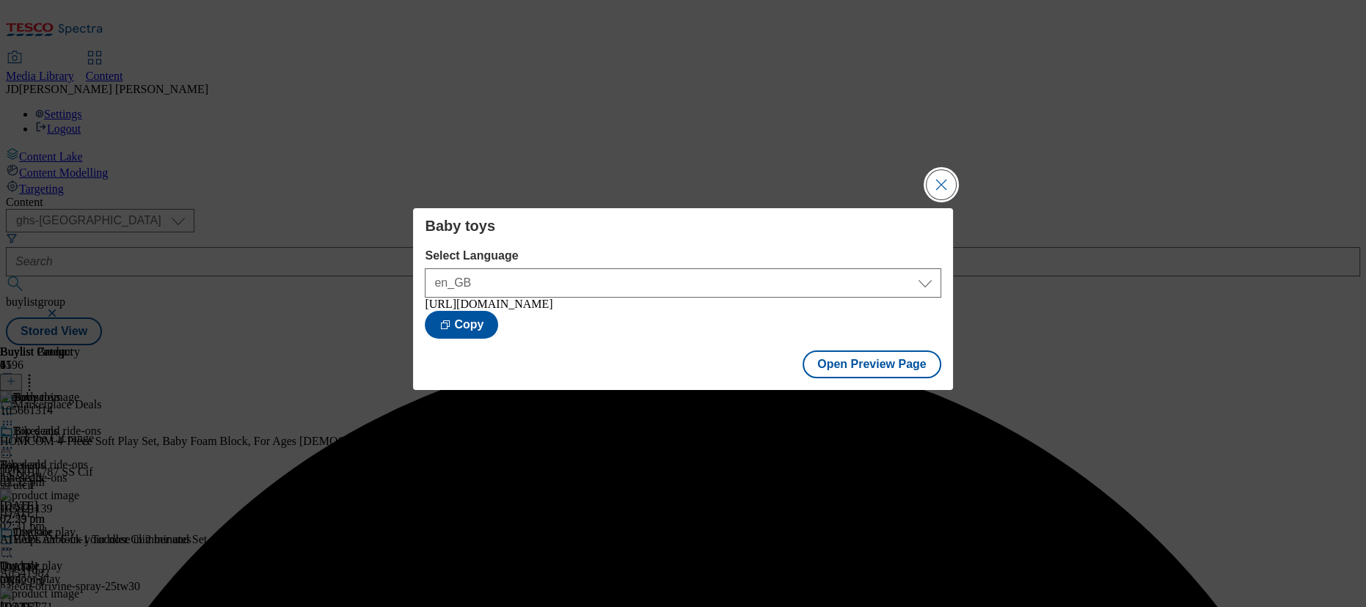
click at [933, 186] on button "Close Modal" at bounding box center [940, 184] width 29 height 29
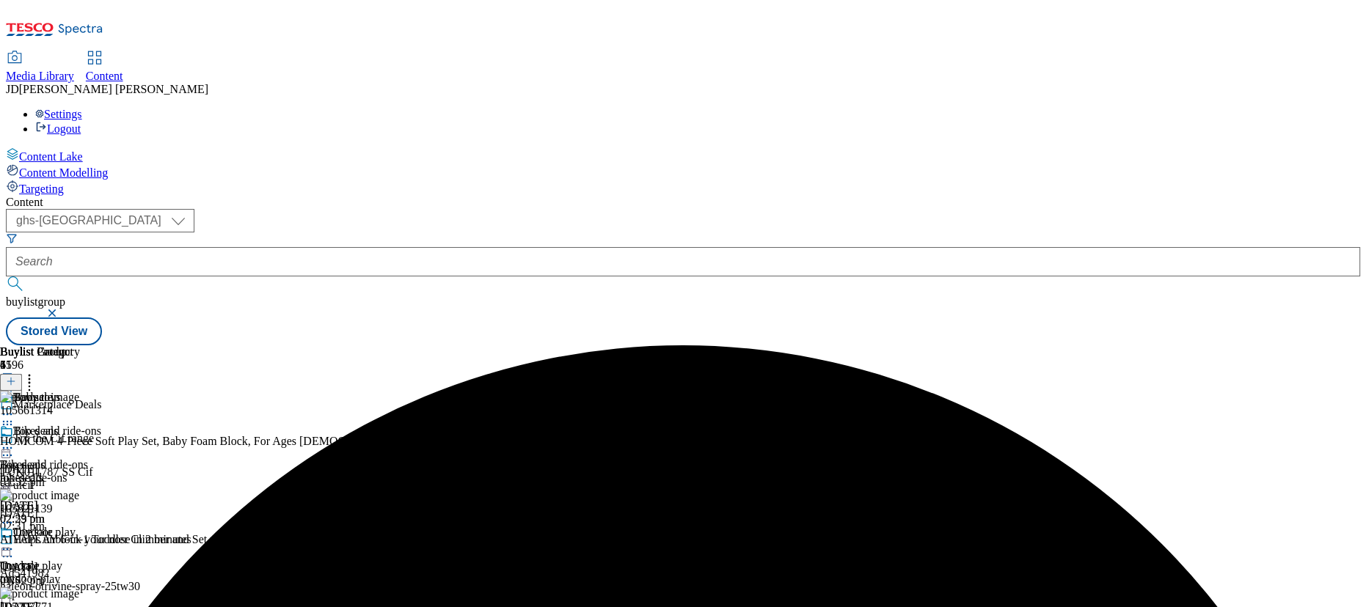
scroll to position [199, 0]
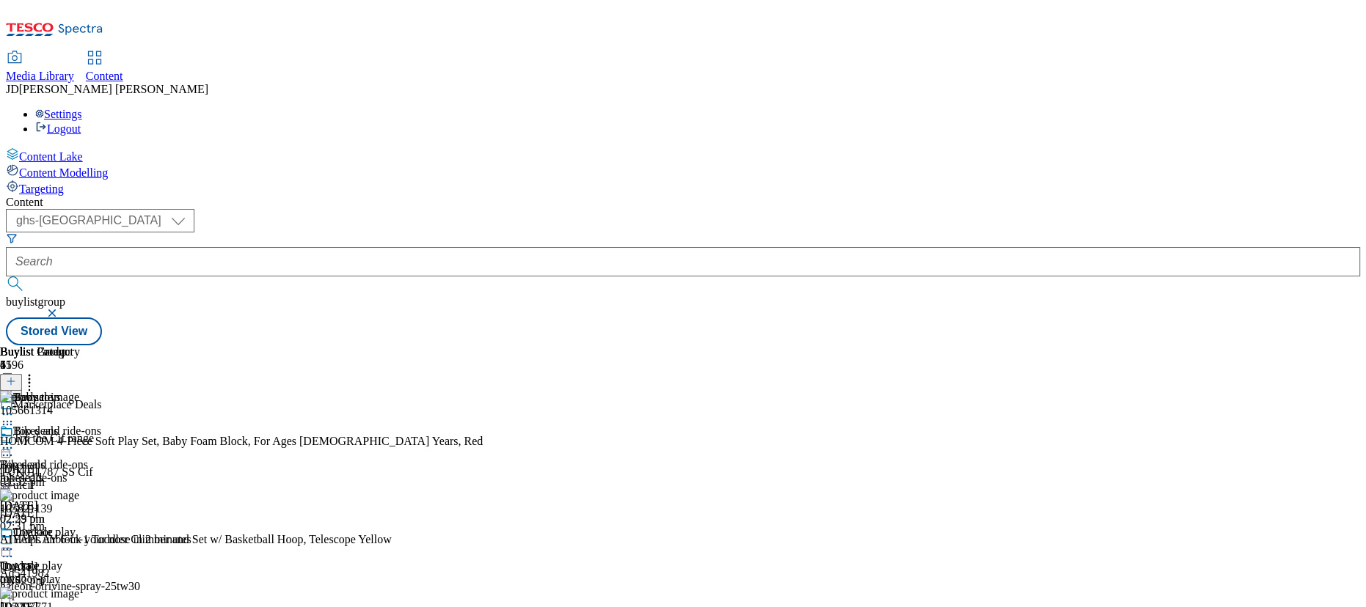
click at [101, 425] on div "Bikes and ride-ons" at bounding box center [57, 431] width 88 height 13
click at [15, 441] on icon at bounding box center [7, 448] width 15 height 15
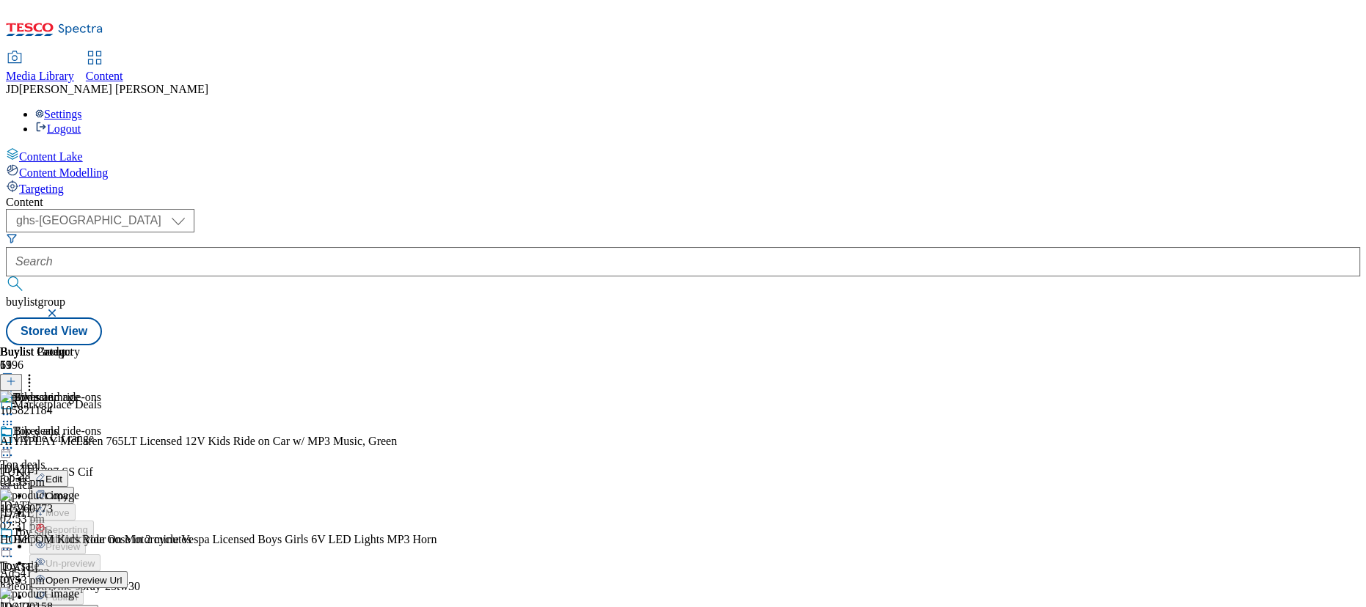
click at [122, 575] on span "Open Preview Url" at bounding box center [83, 580] width 76 height 11
click at [15, 542] on icon at bounding box center [7, 549] width 15 height 15
click at [650, 209] on div "( optional ) ghs-roi ghs-uk ghs-uk buylistgroup Stored View" at bounding box center [683, 277] width 1354 height 136
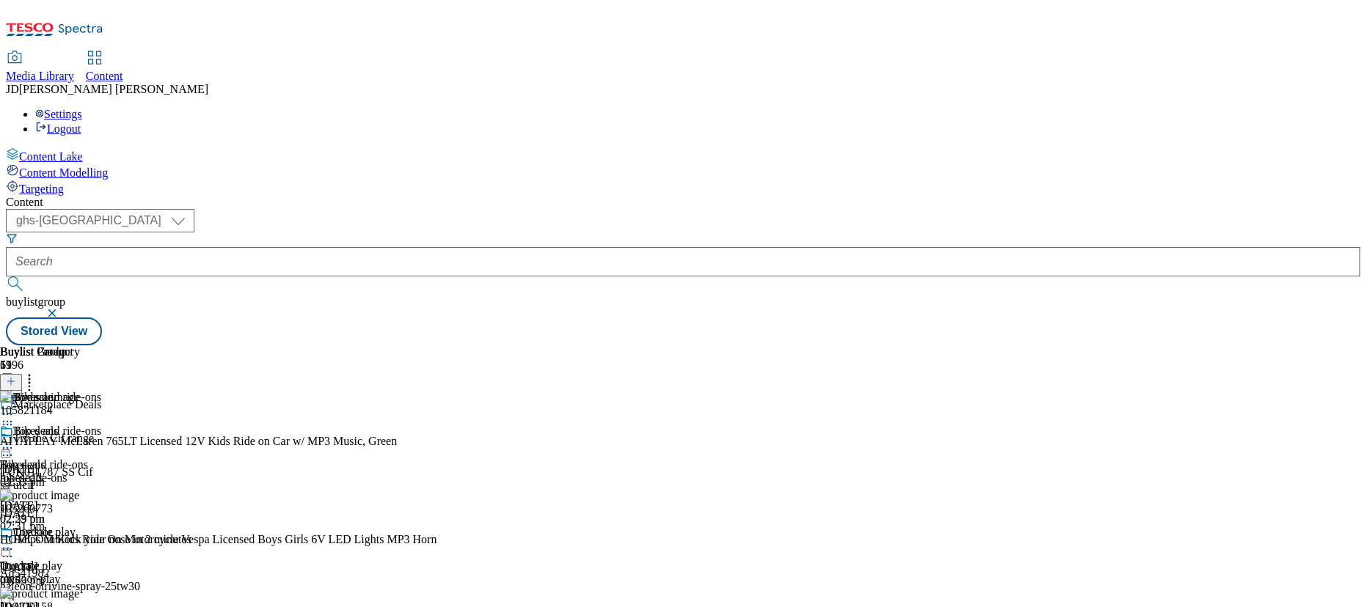
click at [15, 542] on icon at bounding box center [7, 549] width 15 height 15
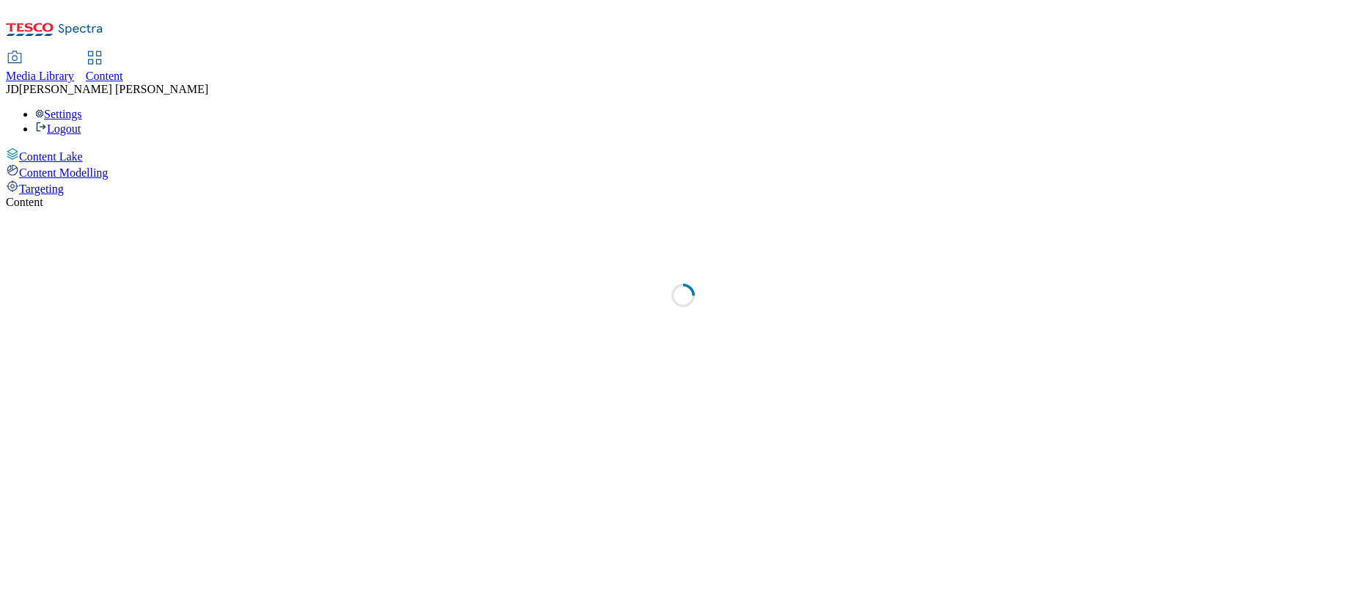
select select "ghs-[GEOGRAPHIC_DATA]"
